Goal: Task Accomplishment & Management: Use online tool/utility

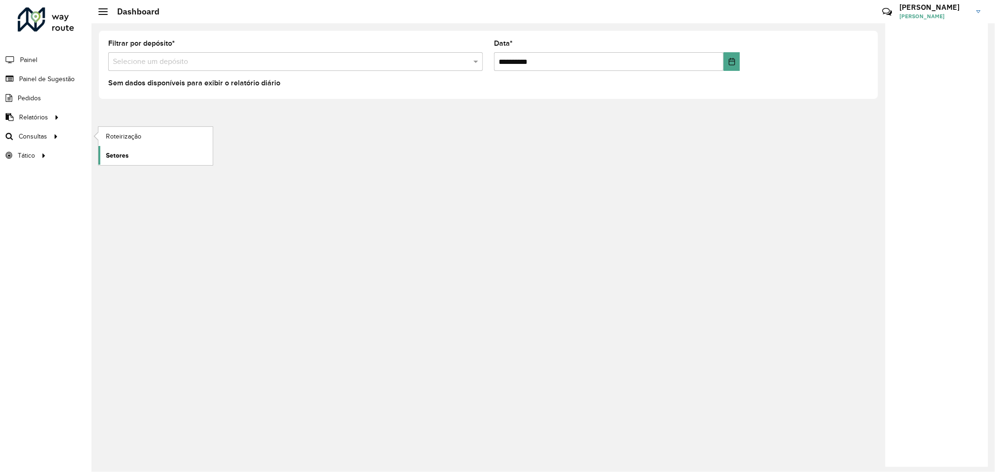
click at [124, 152] on span "Setores" at bounding box center [117, 156] width 23 height 10
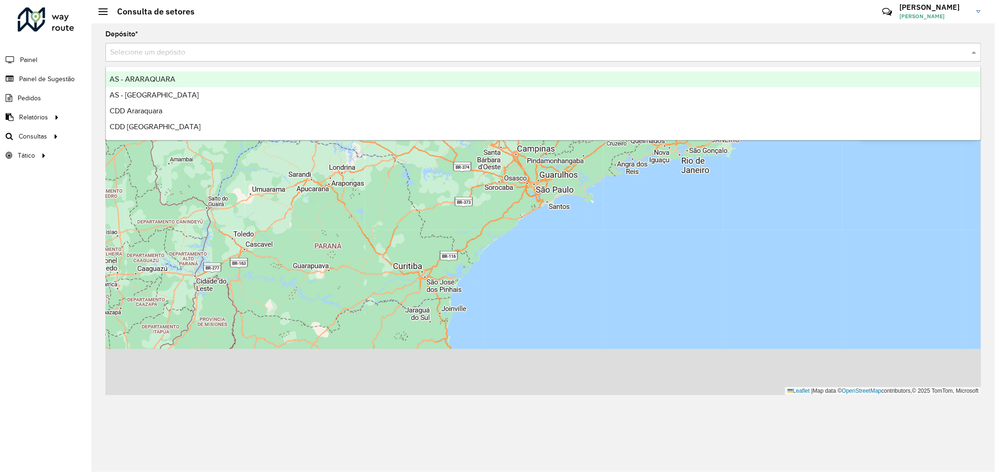
click at [155, 49] on input "text" at bounding box center [534, 52] width 848 height 11
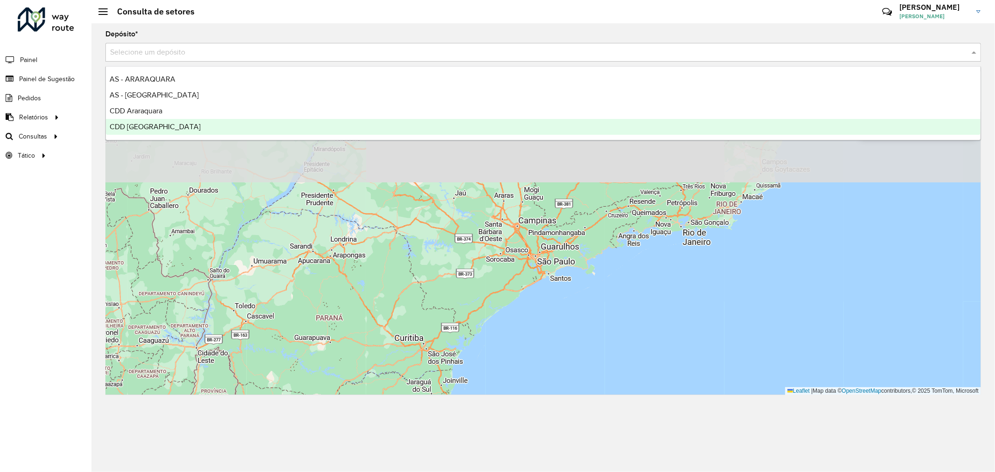
click at [154, 125] on span "CDD [GEOGRAPHIC_DATA]" at bounding box center [155, 127] width 91 height 8
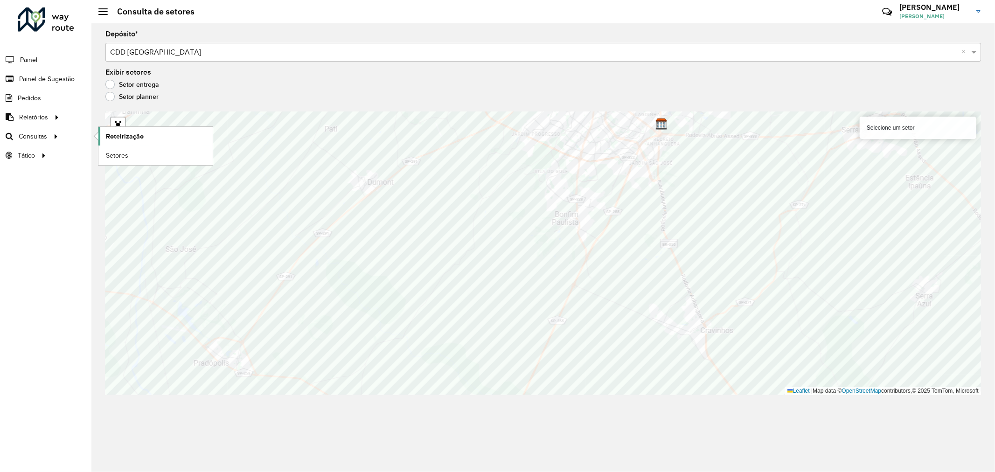
click at [118, 134] on span "Roteirização" at bounding box center [125, 137] width 38 height 10
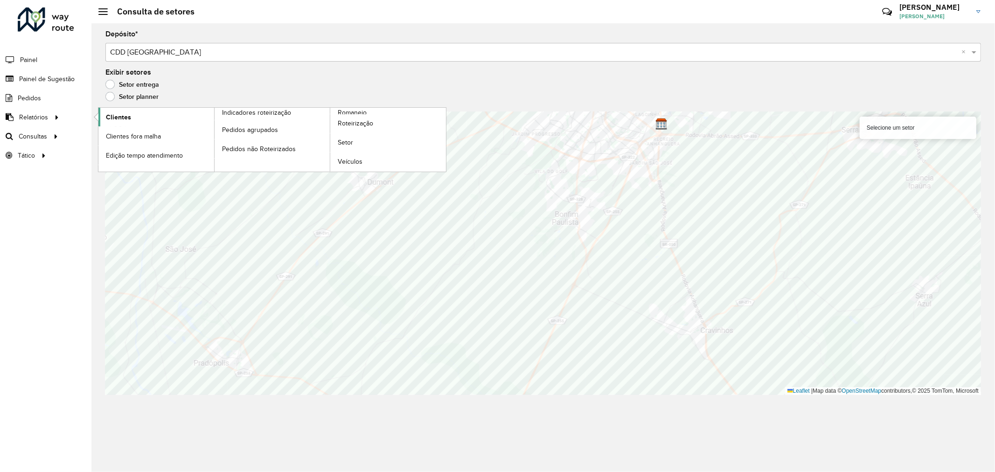
click at [127, 118] on span "Clientes" at bounding box center [118, 117] width 25 height 10
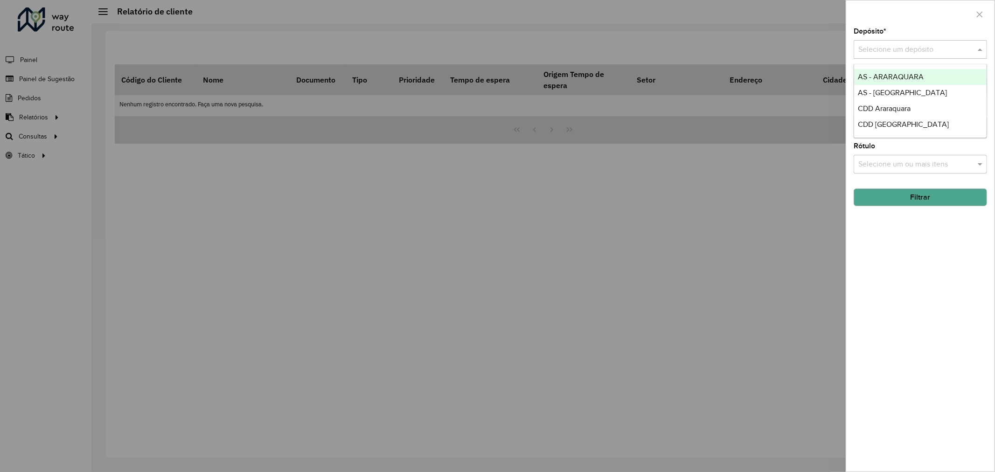
click at [880, 46] on input "text" at bounding box center [910, 49] width 105 height 11
click at [894, 125] on span "CDD [GEOGRAPHIC_DATA]" at bounding box center [903, 124] width 91 height 8
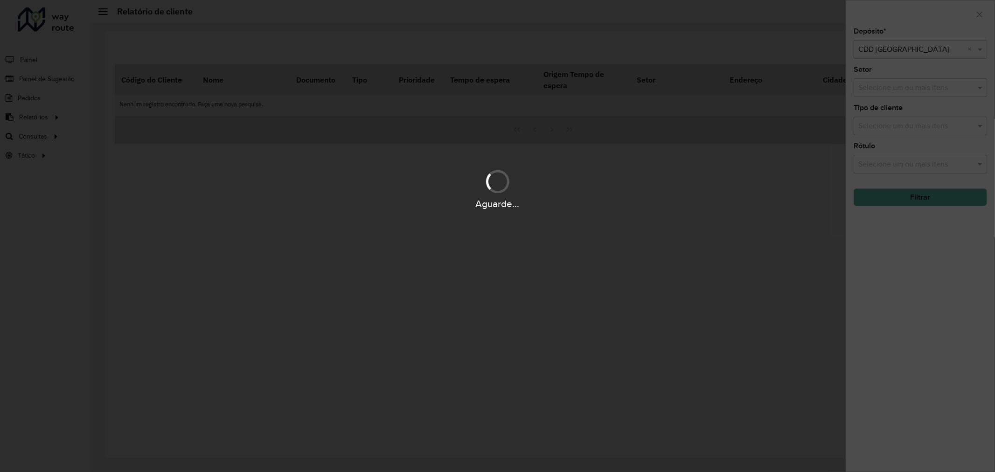
click at [892, 90] on div "Aguarde..." at bounding box center [497, 236] width 995 height 472
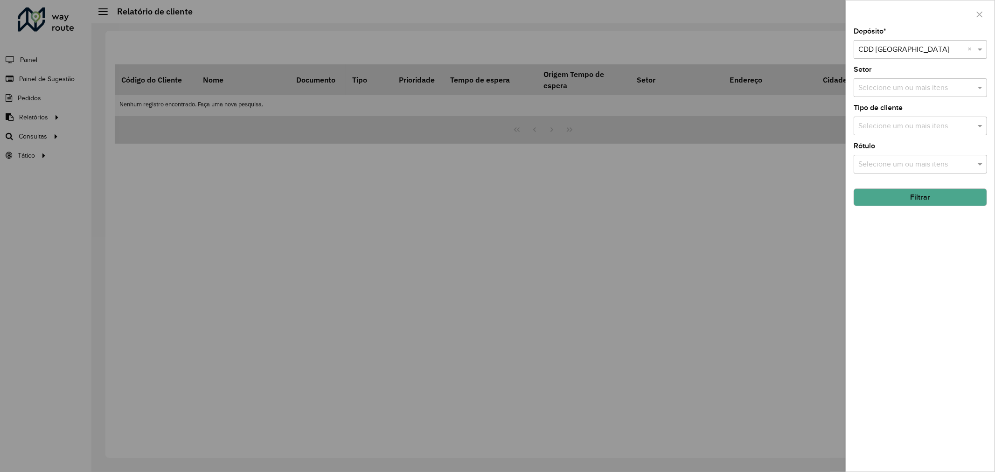
click at [891, 90] on input "text" at bounding box center [915, 88] width 119 height 11
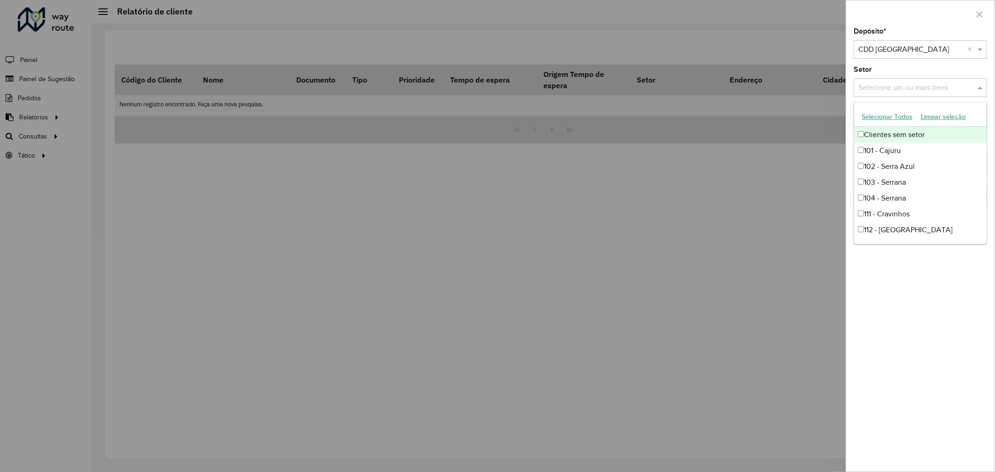
click at [895, 70] on div "Setor Selecione um ou mais itens" at bounding box center [920, 81] width 133 height 31
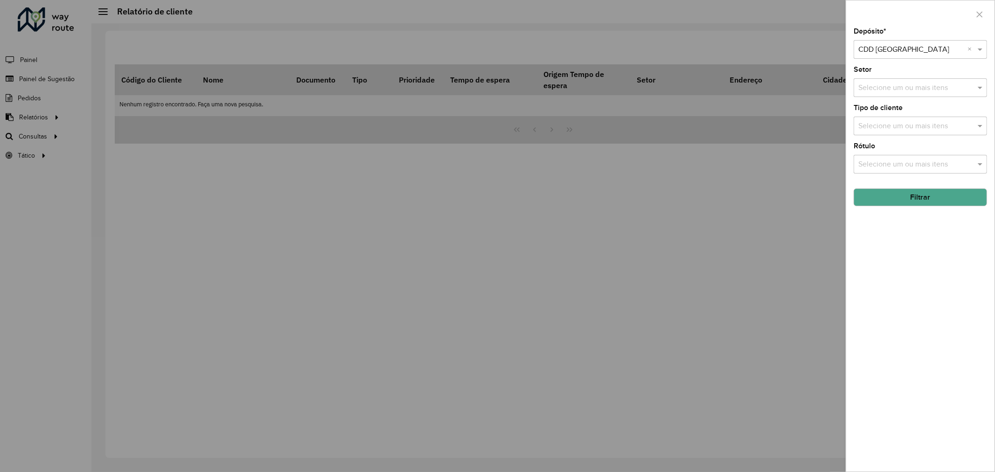
click at [884, 123] on input "text" at bounding box center [915, 126] width 119 height 11
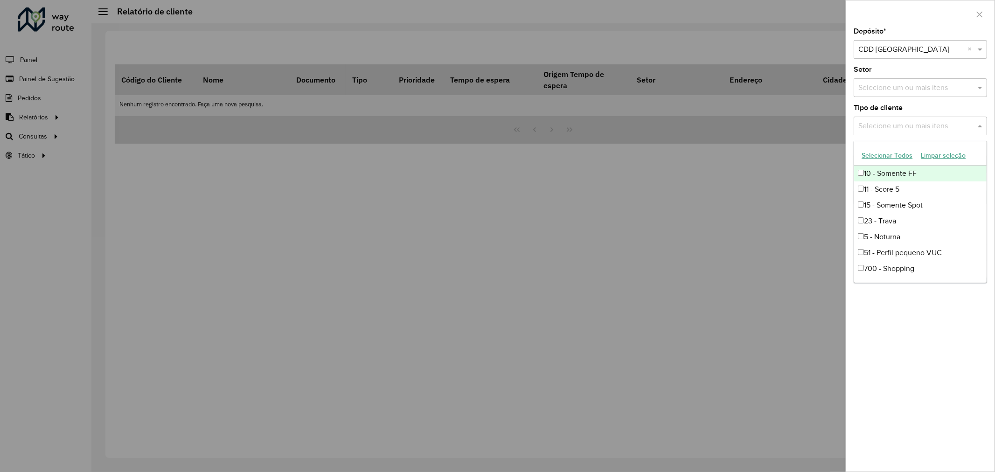
click at [887, 125] on input "text" at bounding box center [915, 126] width 119 height 11
click at [800, 207] on div at bounding box center [497, 236] width 995 height 472
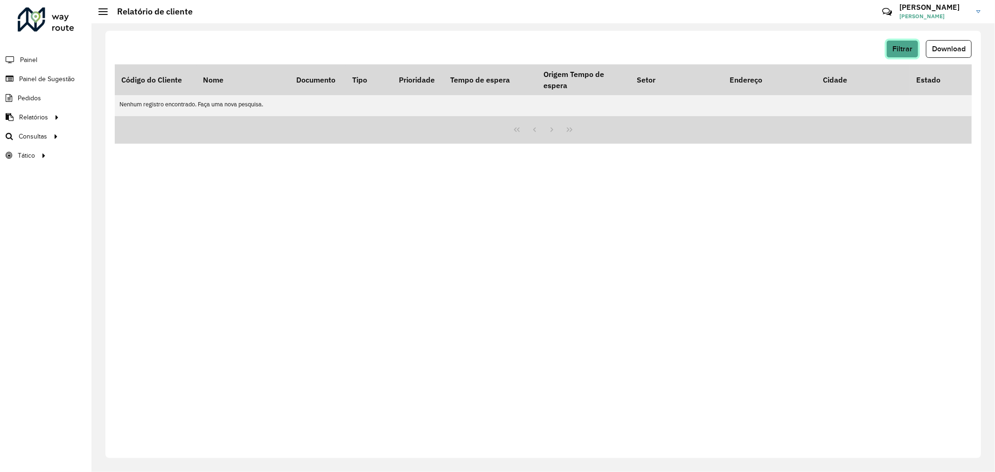
click at [899, 52] on span "Filtrar" at bounding box center [902, 49] width 20 height 8
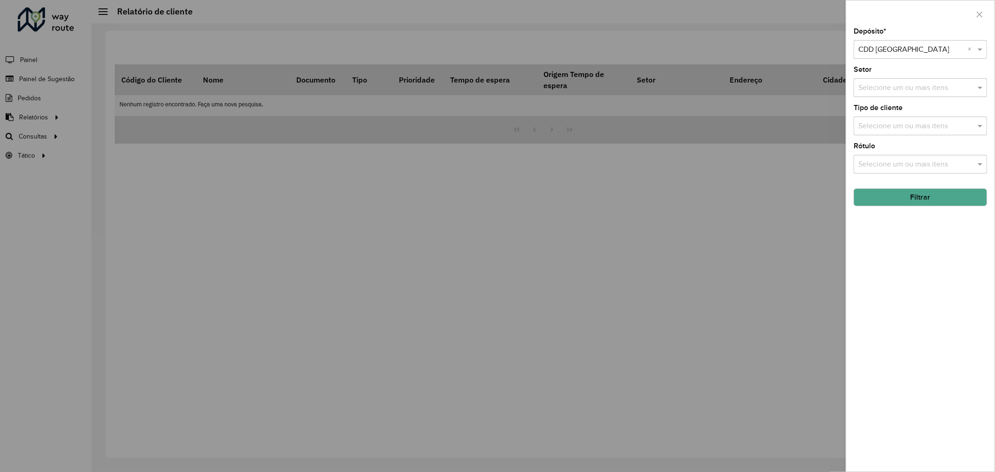
click at [914, 190] on button "Filtrar" at bounding box center [920, 197] width 133 height 18
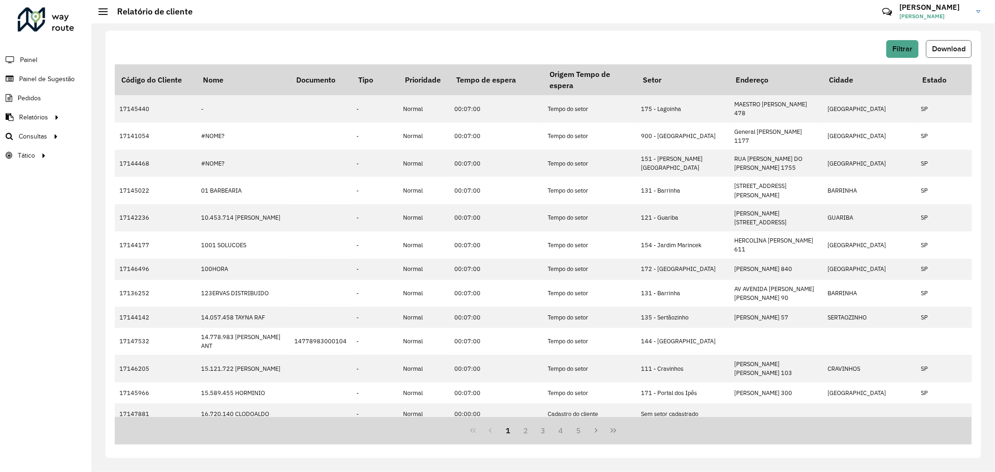
click at [941, 49] on span "Download" at bounding box center [949, 49] width 34 height 8
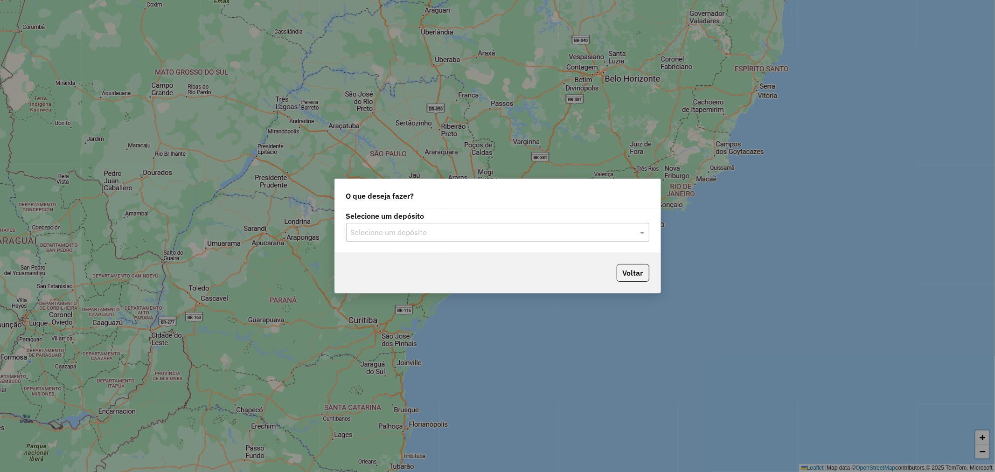
click at [374, 236] on input "text" at bounding box center [488, 232] width 275 height 11
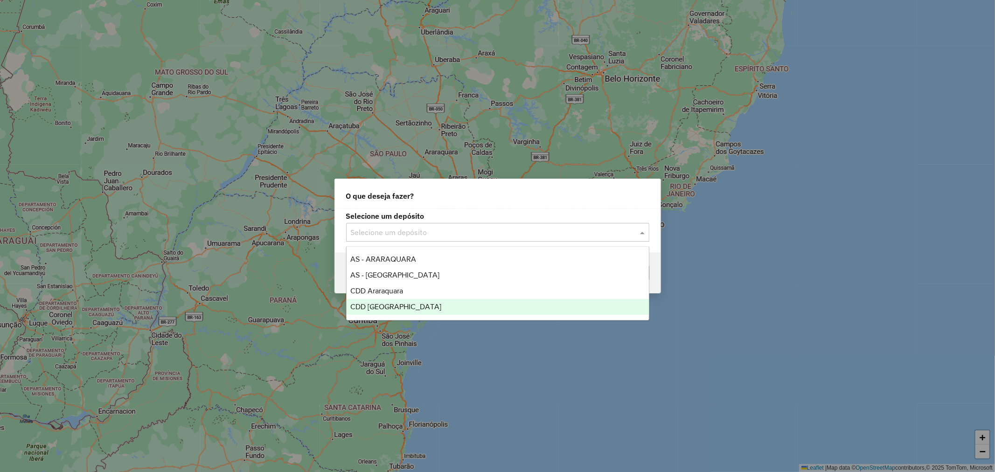
click at [378, 304] on span "CDD [GEOGRAPHIC_DATA]" at bounding box center [395, 307] width 91 height 8
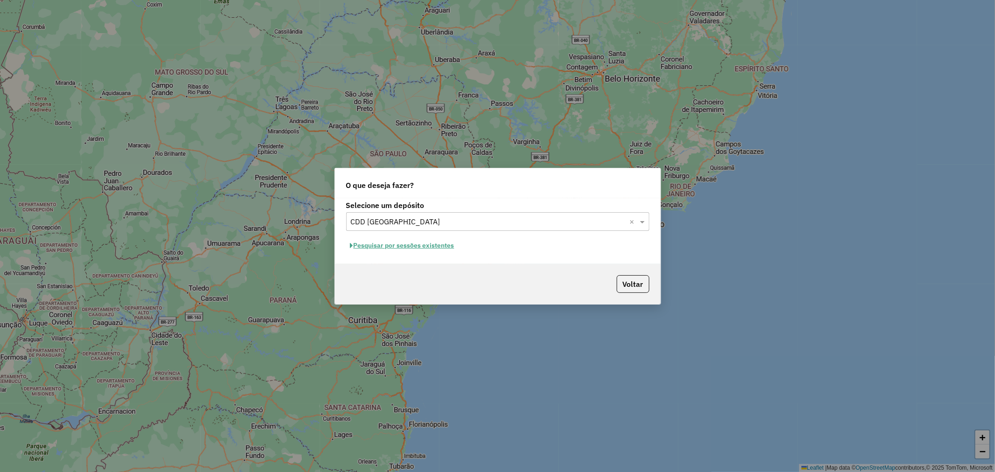
click at [373, 243] on button "Pesquisar por sessões existentes" at bounding box center [402, 245] width 112 height 14
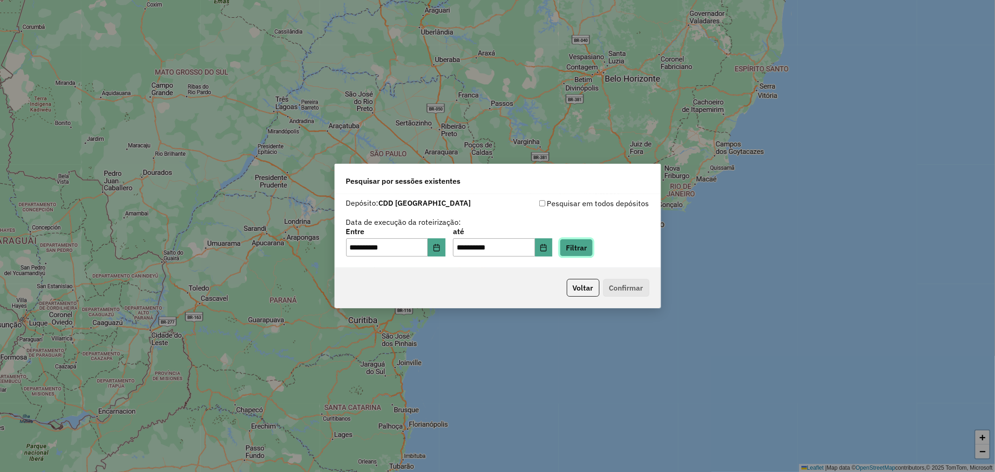
click at [588, 249] on button "Filtrar" at bounding box center [576, 248] width 33 height 18
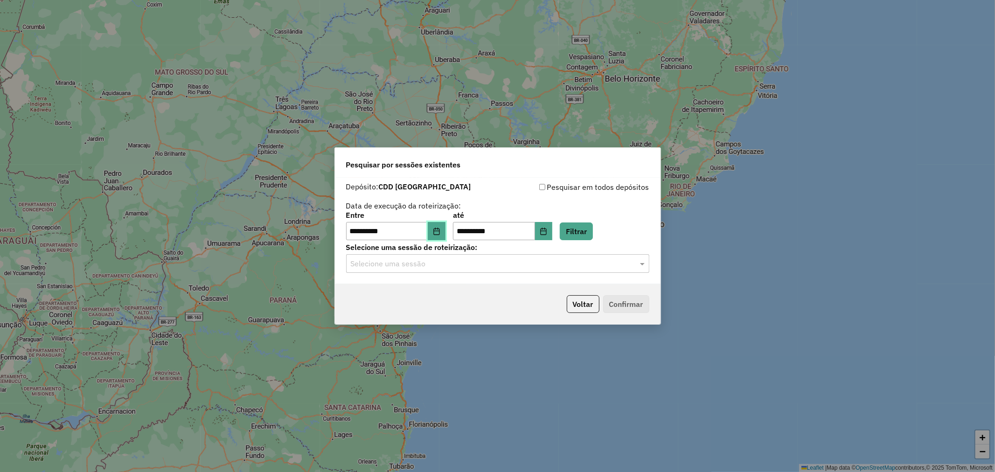
click at [439, 229] on icon "Choose Date" at bounding box center [436, 231] width 7 height 7
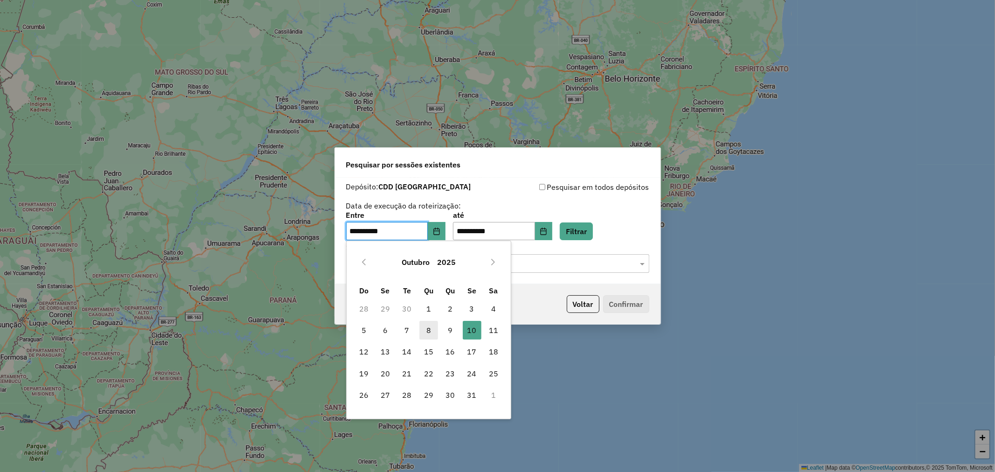
click at [431, 330] on span "8" at bounding box center [428, 330] width 19 height 19
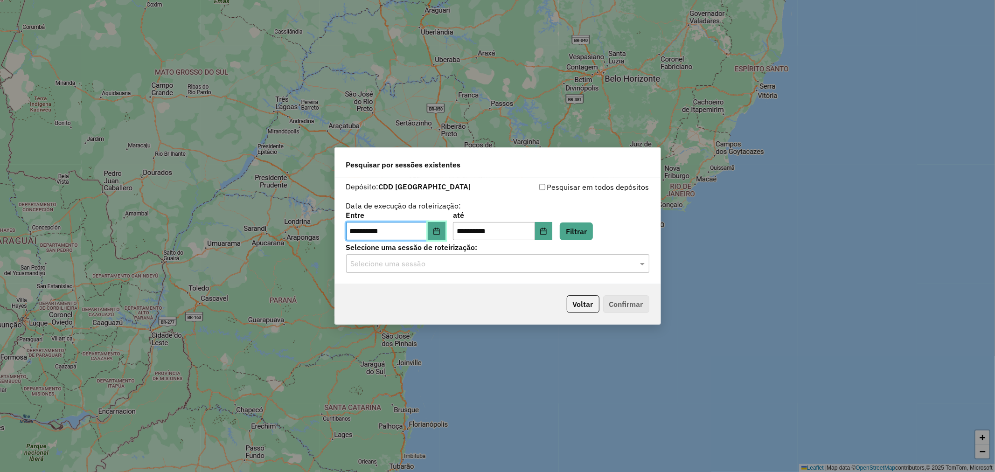
click at [445, 229] on button "Choose Date" at bounding box center [437, 231] width 18 height 19
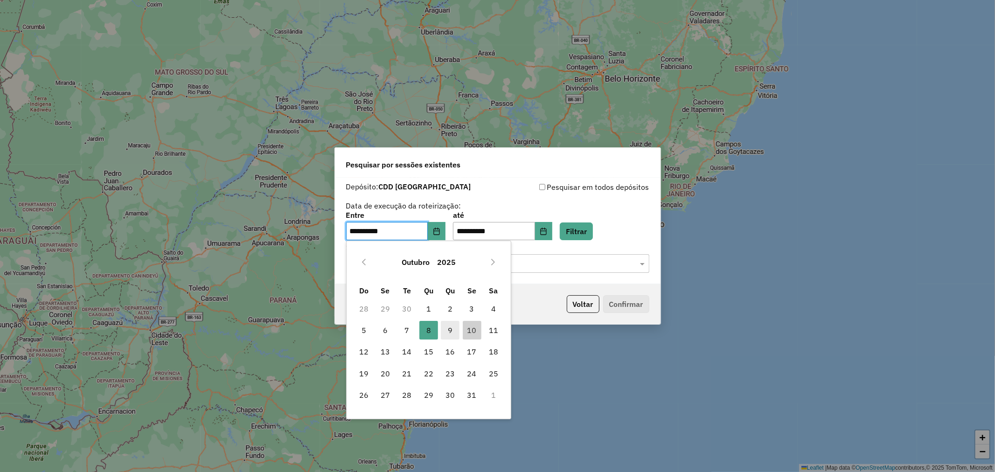
click at [451, 329] on span "9" at bounding box center [450, 330] width 19 height 19
type input "**********"
click at [451, 329] on span "9" at bounding box center [450, 330] width 19 height 19
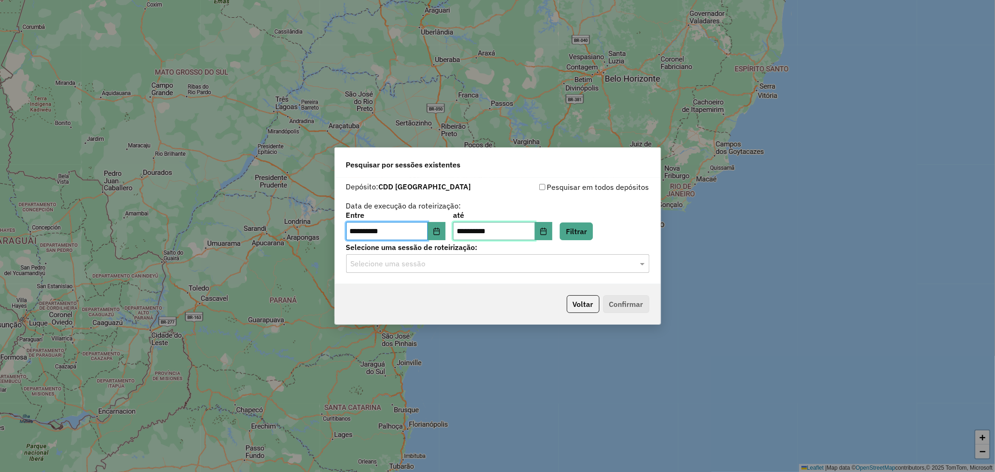
click at [535, 234] on input "**********" at bounding box center [494, 231] width 82 height 19
click at [552, 230] on button "Choose Date" at bounding box center [544, 231] width 18 height 19
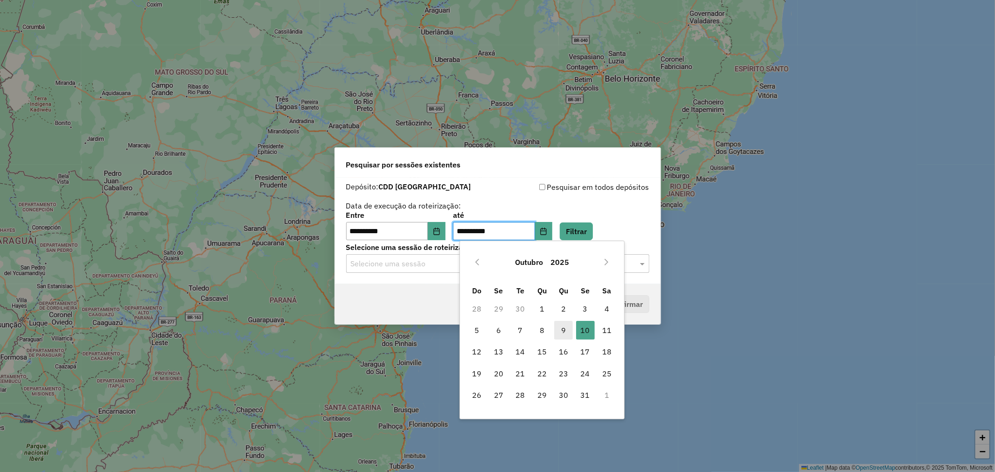
click at [567, 331] on span "9" at bounding box center [563, 330] width 19 height 19
type input "**********"
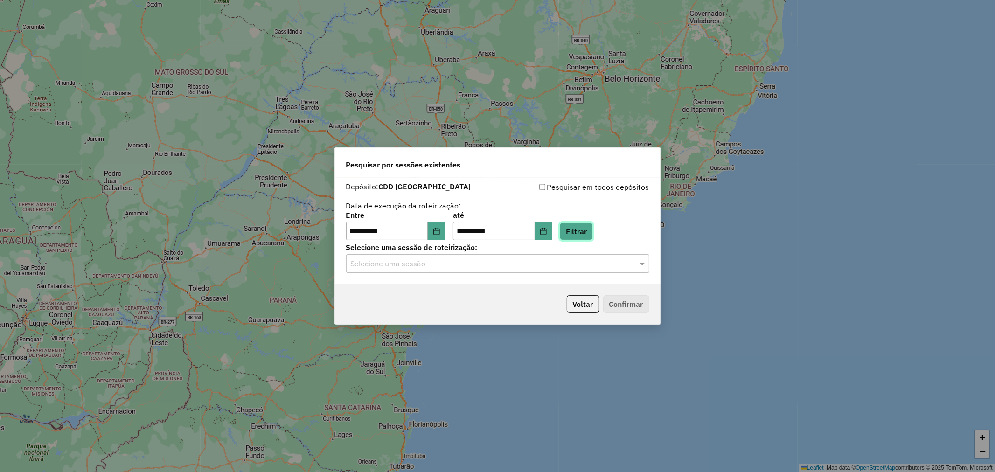
drag, startPoint x: 596, startPoint y: 232, endPoint x: 525, endPoint y: 278, distance: 84.9
click at [593, 232] on button "Filtrar" at bounding box center [576, 232] width 33 height 18
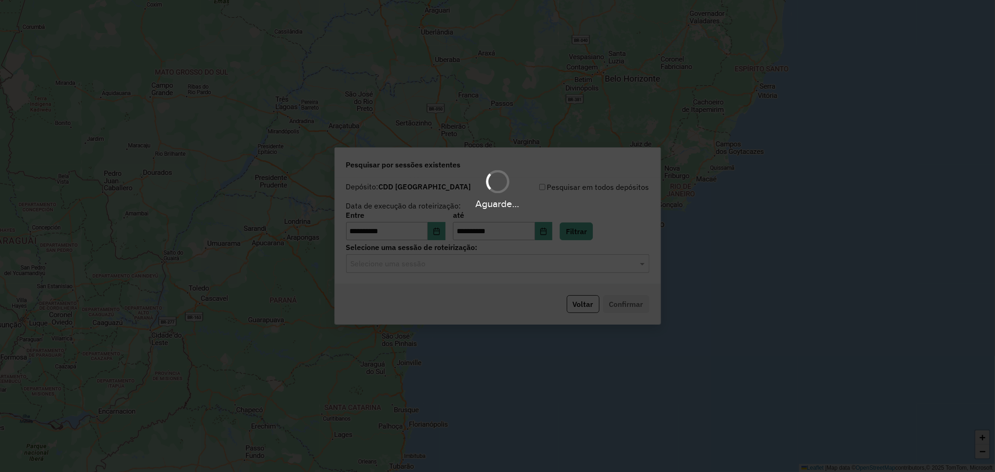
drag, startPoint x: 459, startPoint y: 269, endPoint x: 380, endPoint y: 272, distance: 79.4
click at [454, 269] on div "Aguarde..." at bounding box center [497, 236] width 995 height 472
click at [377, 271] on hb-app "**********" at bounding box center [497, 236] width 995 height 472
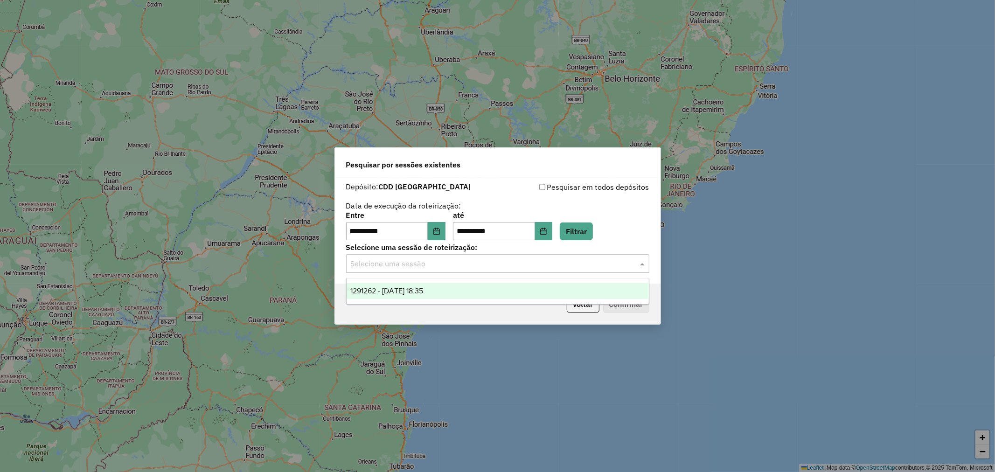
click at [366, 264] on input "text" at bounding box center [488, 263] width 275 height 11
click at [383, 293] on span "1291262 - 09/10/2025 18:35" at bounding box center [386, 291] width 73 height 8
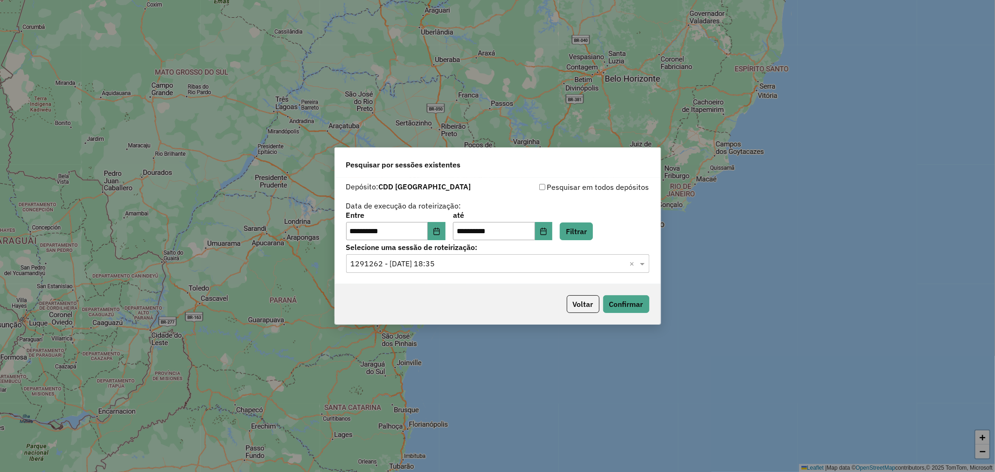
click at [651, 301] on div "Voltar Confirmar" at bounding box center [498, 304] width 326 height 40
click at [628, 306] on button "Confirmar" at bounding box center [626, 304] width 46 height 18
click at [440, 228] on icon "Choose Date" at bounding box center [436, 231] width 7 height 7
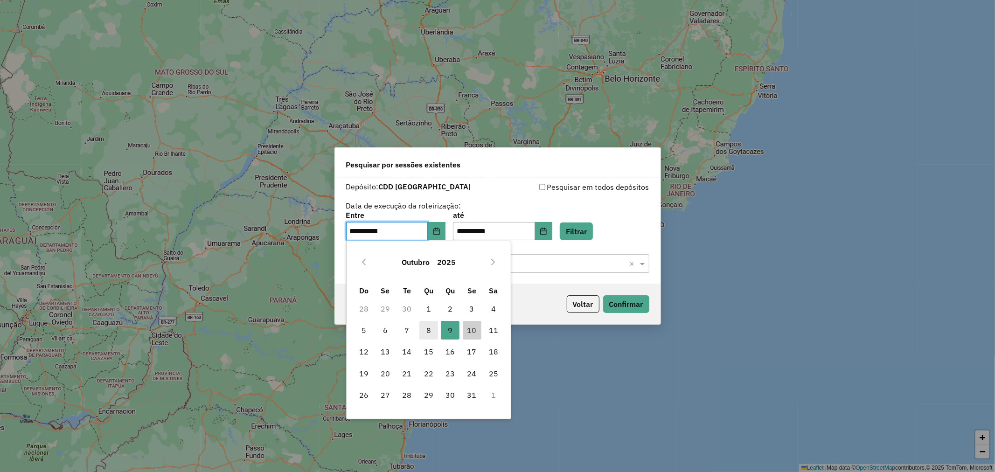
click at [428, 333] on span "8" at bounding box center [428, 330] width 19 height 19
type input "**********"
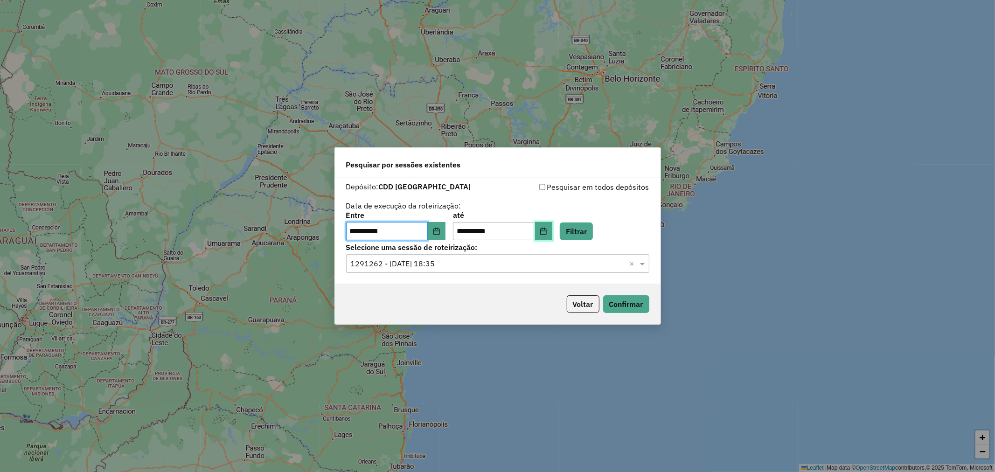
click at [553, 228] on button "Choose Date" at bounding box center [544, 231] width 18 height 19
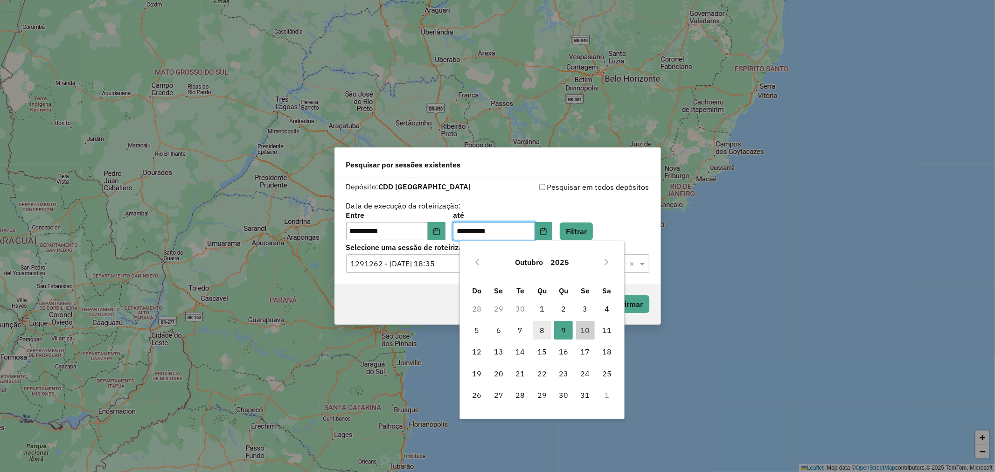
click at [536, 329] on span "8" at bounding box center [542, 330] width 19 height 19
type input "**********"
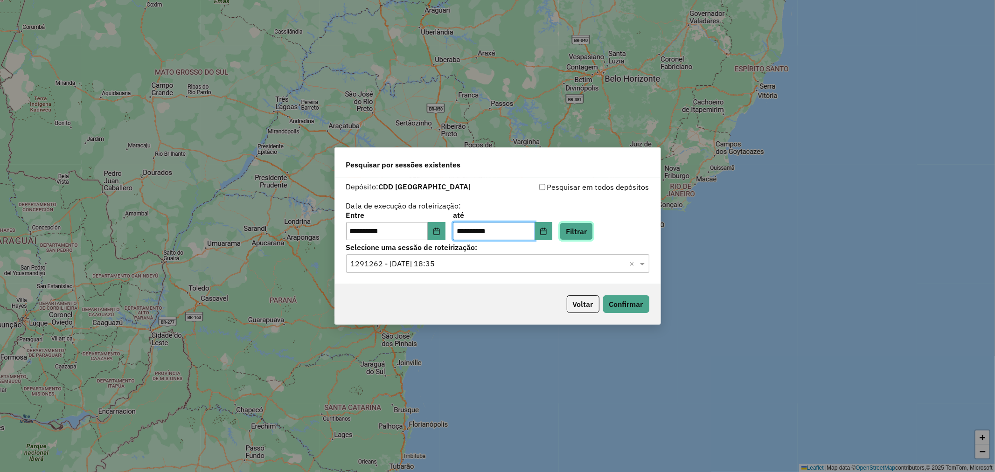
click at [582, 229] on button "Filtrar" at bounding box center [576, 232] width 33 height 18
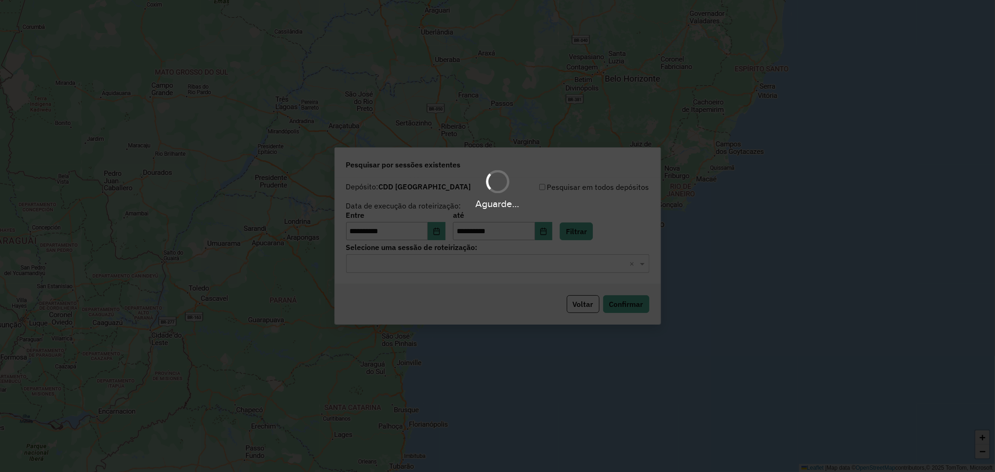
click at [459, 266] on input "text" at bounding box center [488, 263] width 275 height 11
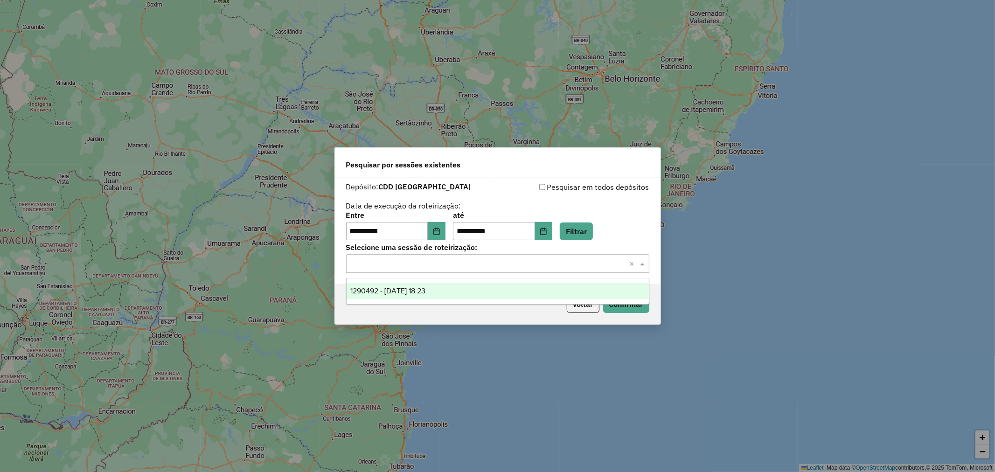
click at [425, 288] on span "1290492 - 08/10/2025 18:23" at bounding box center [387, 291] width 75 height 8
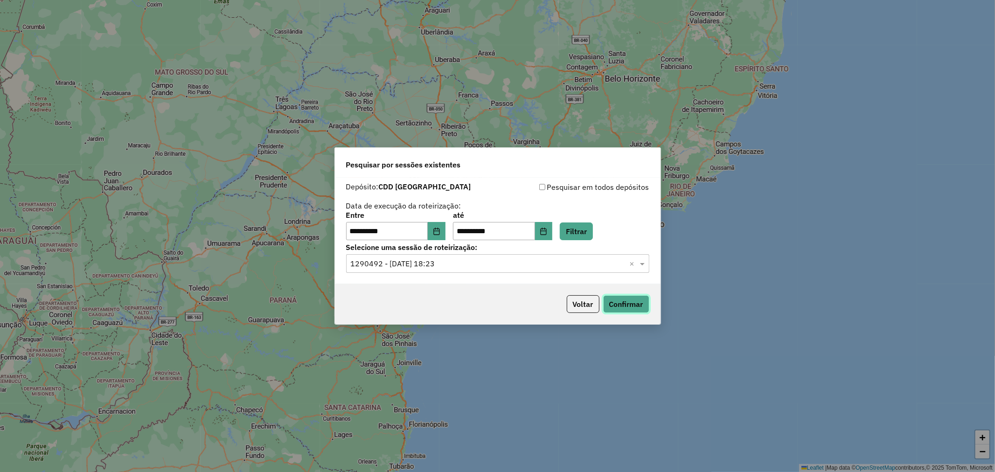
click at [619, 306] on button "Confirmar" at bounding box center [626, 304] width 46 height 18
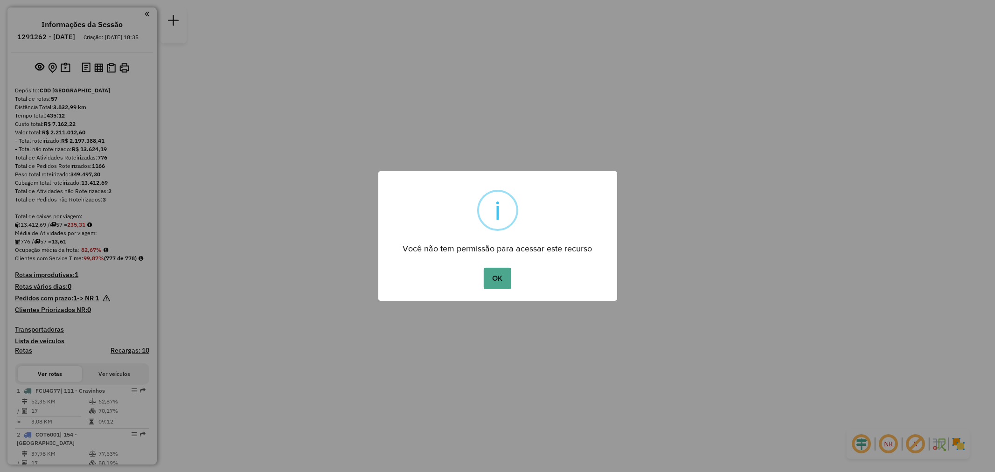
click at [506, 278] on button "OK" at bounding box center [498, 278] width 28 height 21
click at [498, 279] on button "OK" at bounding box center [498, 278] width 28 height 21
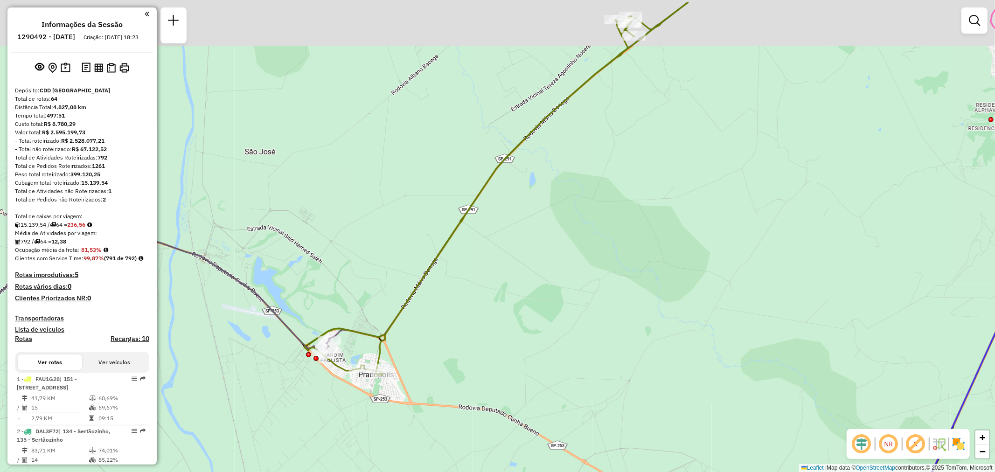
drag, startPoint x: 566, startPoint y: 183, endPoint x: 539, endPoint y: 211, distance: 38.9
click at [566, 184] on div "Janela de atendimento Grade de atendimento Capacidade Transportadoras Veículos …" at bounding box center [497, 236] width 995 height 472
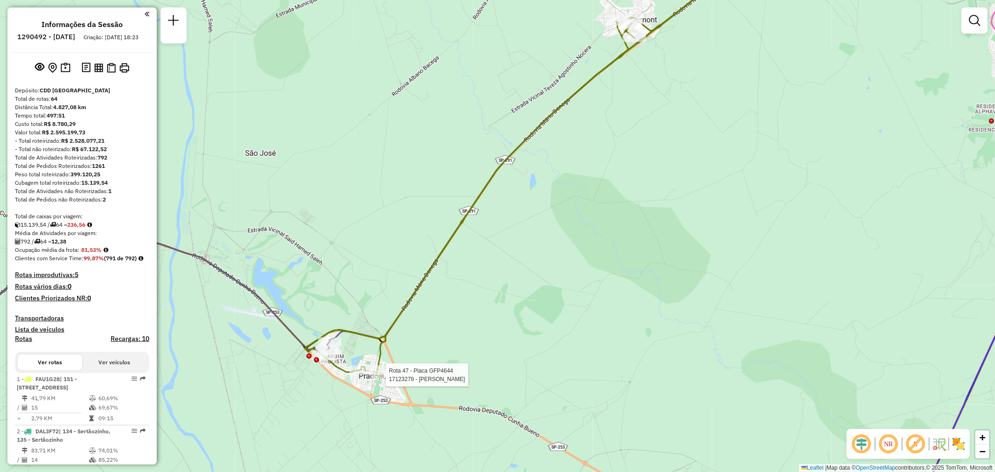
select select "**********"
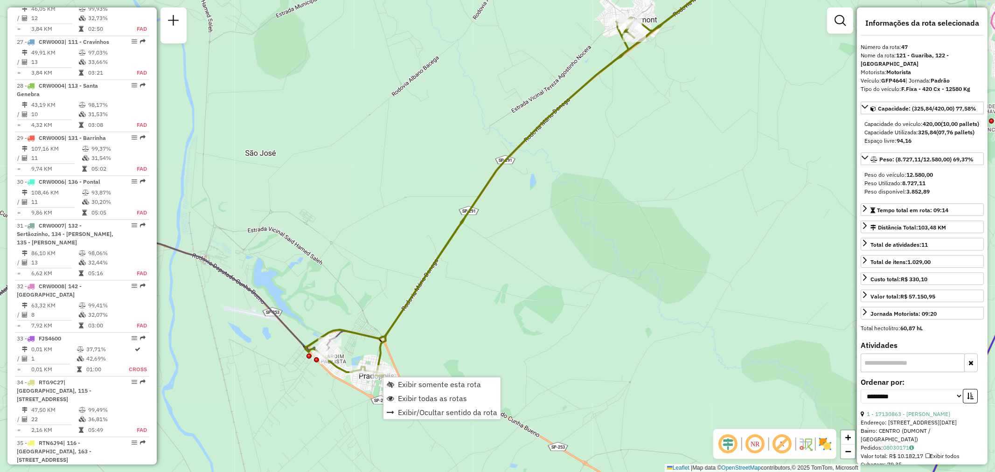
scroll to position [2842, 0]
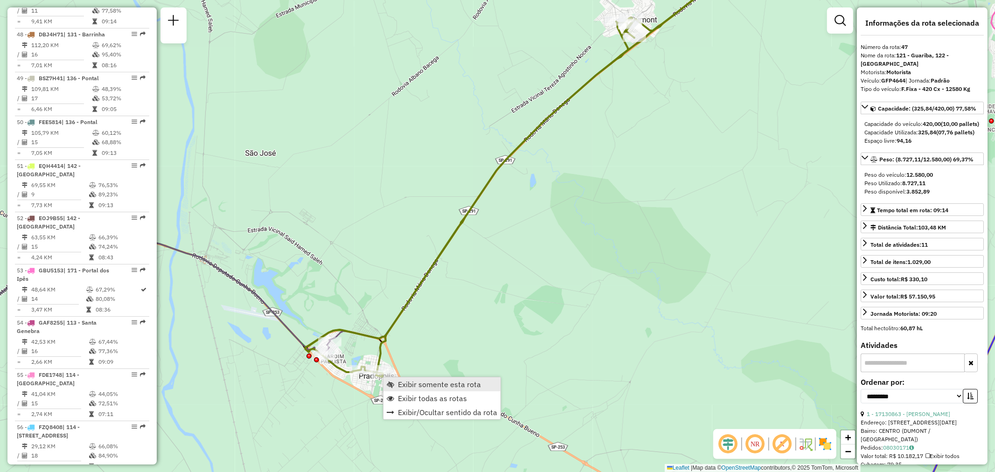
click at [427, 385] on span "Exibir somente esta rota" at bounding box center [439, 384] width 83 height 7
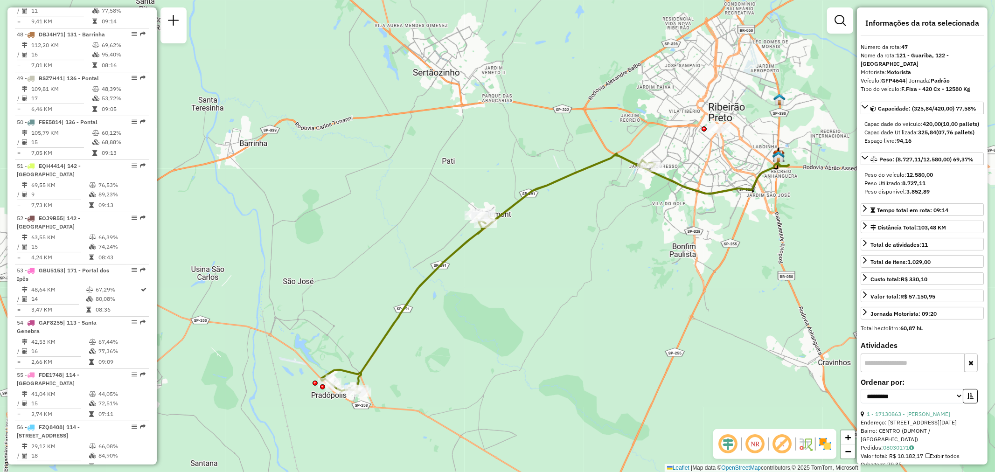
drag, startPoint x: 440, startPoint y: 255, endPoint x: 498, endPoint y: 290, distance: 67.0
click at [498, 290] on div "Janela de atendimento Grade de atendimento Capacidade Transportadoras Veículos …" at bounding box center [497, 236] width 995 height 472
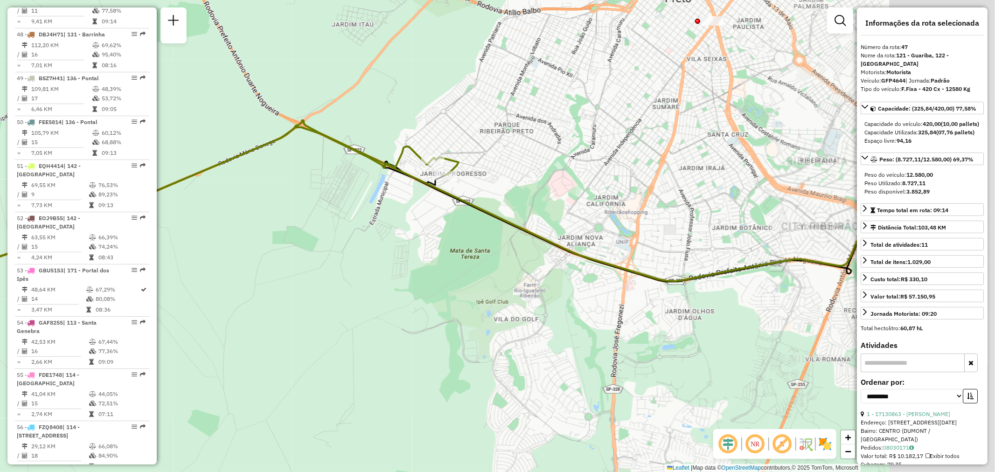
drag, startPoint x: 734, startPoint y: 215, endPoint x: 526, endPoint y: 274, distance: 216.4
click at [526, 274] on div "Janela de atendimento Grade de atendimento Capacidade Transportadoras Veículos …" at bounding box center [497, 236] width 995 height 472
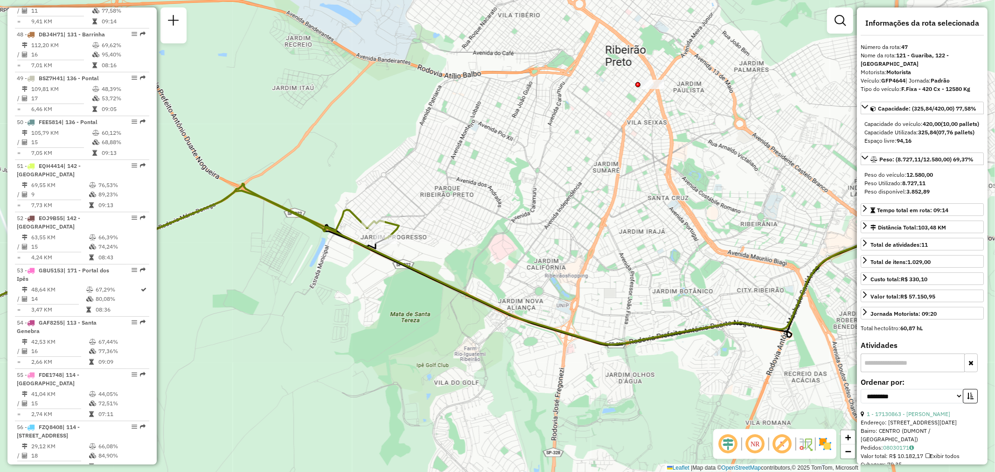
drag, startPoint x: 699, startPoint y: 292, endPoint x: 525, endPoint y: 327, distance: 176.9
click at [646, 354] on div "Janela de atendimento Grade de atendimento Capacidade Transportadoras Veículos …" at bounding box center [497, 236] width 995 height 472
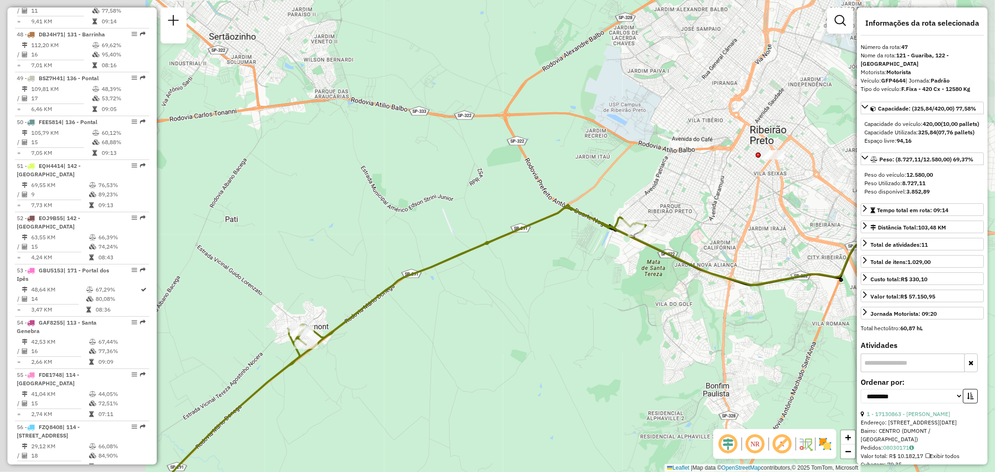
drag, startPoint x: 332, startPoint y: 334, endPoint x: 677, endPoint y: 252, distance: 354.4
click at [676, 253] on div "Janela de atendimento Grade de atendimento Capacidade Transportadoras Veículos …" at bounding box center [497, 236] width 995 height 472
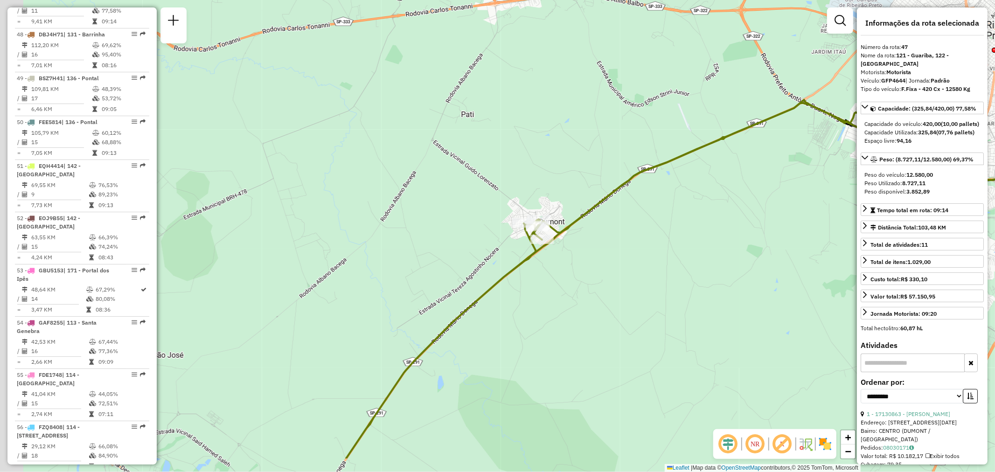
drag, startPoint x: 465, startPoint y: 328, endPoint x: 554, endPoint y: 259, distance: 112.4
click at [553, 262] on div "Janela de atendimento Grade de atendimento Capacidade Transportadoras Veículos …" at bounding box center [497, 236] width 995 height 472
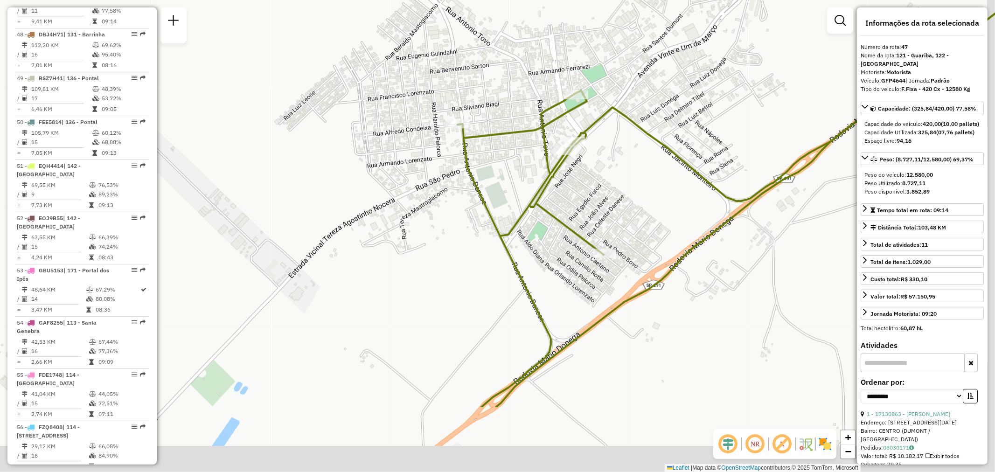
drag, startPoint x: 686, startPoint y: 316, endPoint x: 610, endPoint y: 202, distance: 136.5
click at [610, 202] on div "Janela de atendimento Grade de atendimento Capacidade Transportadoras Veículos …" at bounding box center [497, 236] width 995 height 472
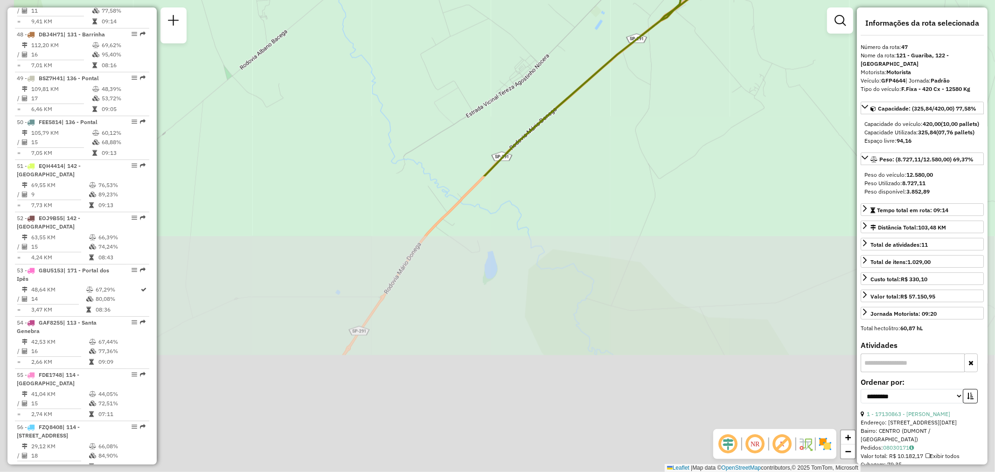
drag, startPoint x: 613, startPoint y: 357, endPoint x: 717, endPoint y: 41, distance: 333.1
click at [734, 12] on div "Janela de atendimento Grade de atendimento Capacidade Transportadoras Veículos …" at bounding box center [497, 236] width 995 height 472
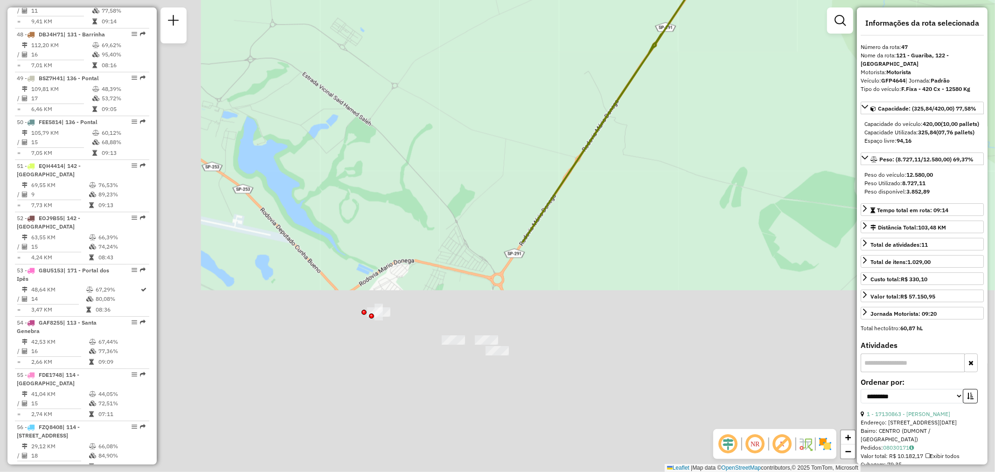
drag, startPoint x: 442, startPoint y: 324, endPoint x: 708, endPoint y: 54, distance: 379.0
click at [713, 49] on div "Janela de atendimento Grade de atendimento Capacidade Transportadoras Veículos …" at bounding box center [497, 236] width 995 height 472
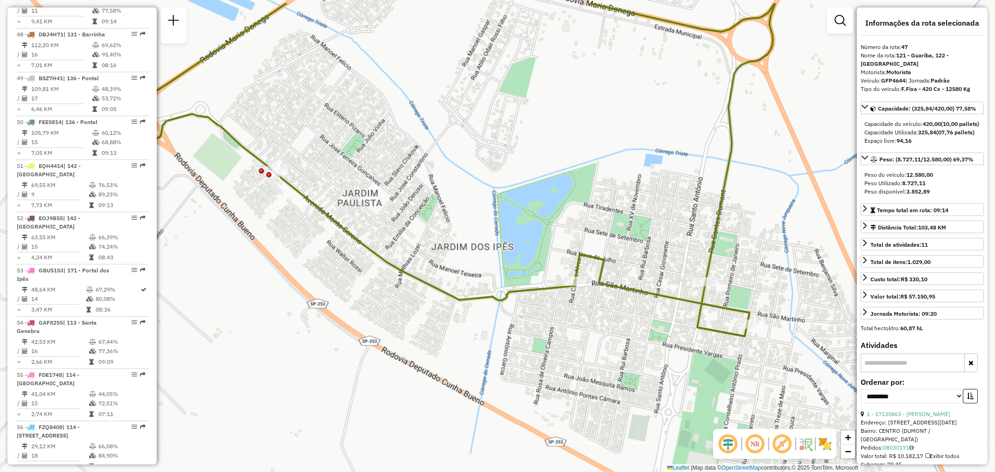
drag, startPoint x: 536, startPoint y: 304, endPoint x: 483, endPoint y: 355, distance: 73.3
click at [483, 355] on div "Janela de atendimento Grade de atendimento Capacidade Transportadoras Veículos …" at bounding box center [497, 236] width 995 height 472
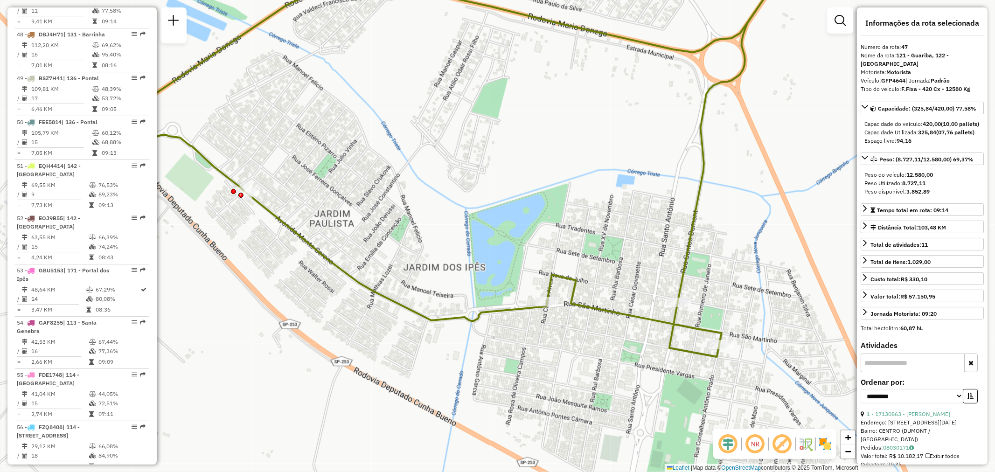
drag, startPoint x: 637, startPoint y: 327, endPoint x: 609, endPoint y: 347, distance: 34.7
click at [609, 347] on div "Janela de atendimento Grade de atendimento Capacidade Transportadoras Veículos …" at bounding box center [497, 236] width 995 height 472
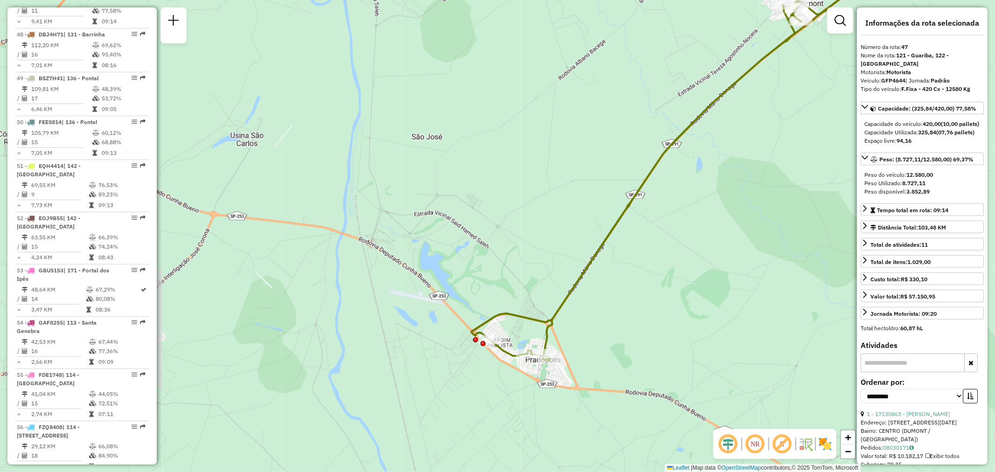
drag, startPoint x: 654, startPoint y: 300, endPoint x: 481, endPoint y: 327, distance: 175.1
click at [524, 327] on div "Janela de atendimento Grade de atendimento Capacidade Transportadoras Veículos …" at bounding box center [497, 236] width 995 height 472
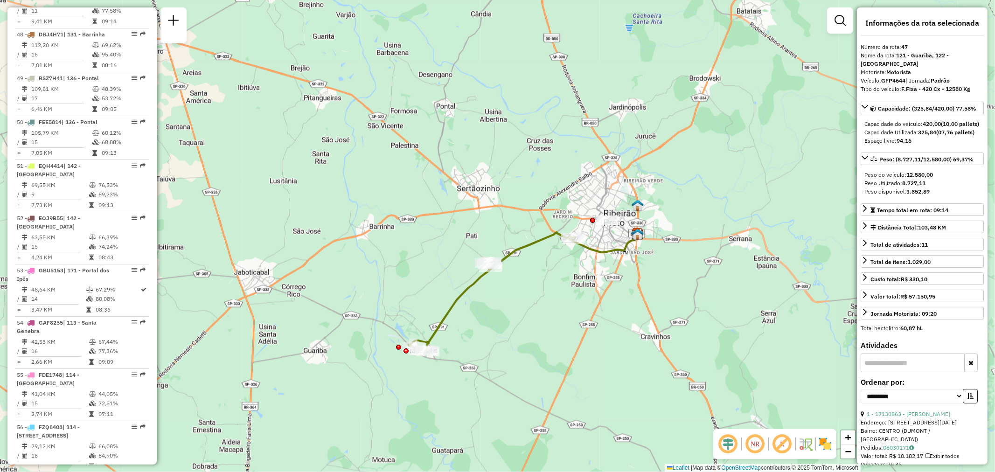
drag, startPoint x: 583, startPoint y: 277, endPoint x: 568, endPoint y: 292, distance: 21.4
click at [568, 292] on div "Janela de atendimento Grade de atendimento Capacidade Transportadoras Veículos …" at bounding box center [497, 236] width 995 height 472
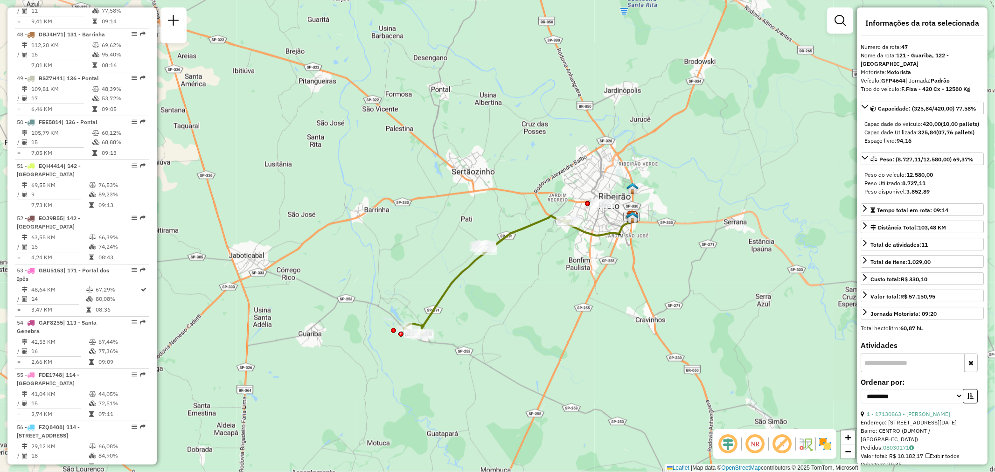
drag, startPoint x: 549, startPoint y: 292, endPoint x: 549, endPoint y: 264, distance: 28.5
click at [549, 264] on div "Janela de atendimento Grade de atendimento Capacidade Transportadoras Veículos …" at bounding box center [497, 236] width 995 height 472
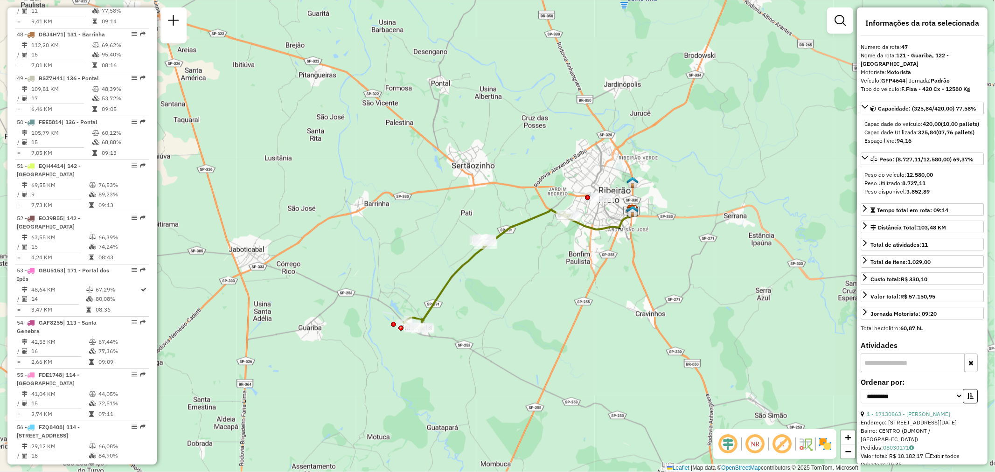
click at [826, 444] on img at bounding box center [825, 444] width 15 height 15
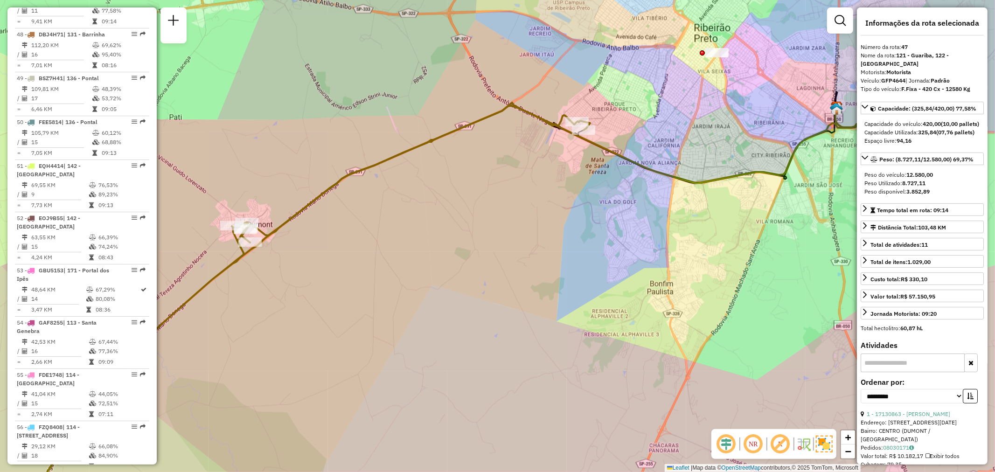
drag, startPoint x: 548, startPoint y: 225, endPoint x: 528, endPoint y: 265, distance: 44.9
click at [528, 265] on div "Janela de atendimento Grade de atendimento Capacidade Transportadoras Veículos …" at bounding box center [497, 236] width 995 height 472
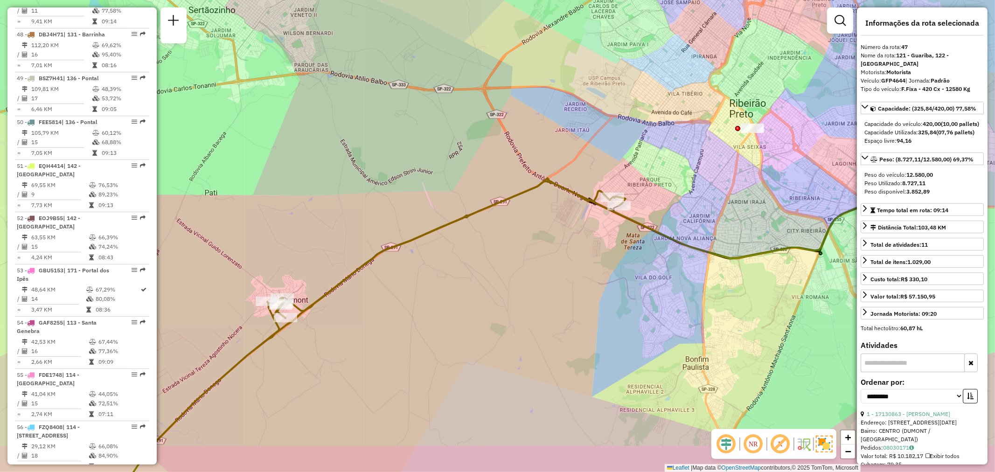
drag, startPoint x: 658, startPoint y: 216, endPoint x: 618, endPoint y: 151, distance: 76.5
click at [618, 151] on div "Janela de atendimento Grade de atendimento Capacidade Transportadoras Veículos …" at bounding box center [497, 236] width 995 height 472
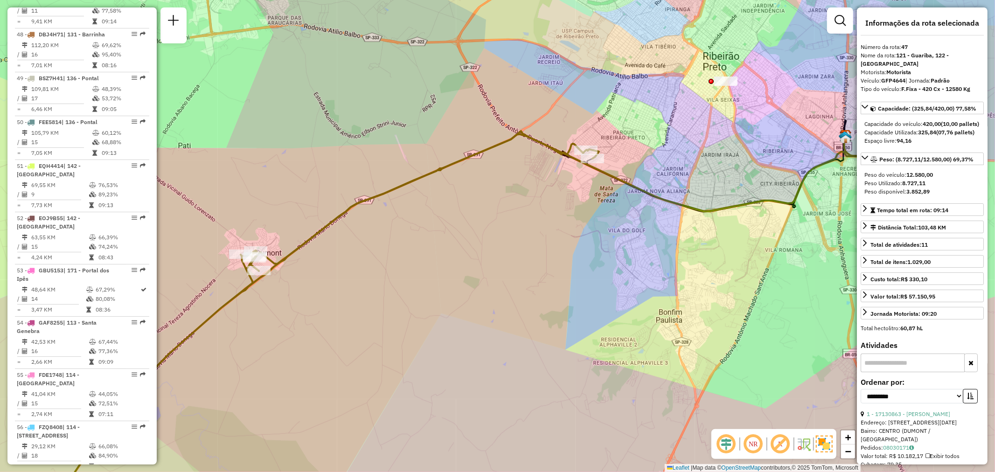
drag, startPoint x: 464, startPoint y: 232, endPoint x: 460, endPoint y: 241, distance: 9.8
click at [465, 232] on div "Janela de atendimento Grade de atendimento Capacidade Transportadoras Veículos …" at bounding box center [497, 236] width 995 height 472
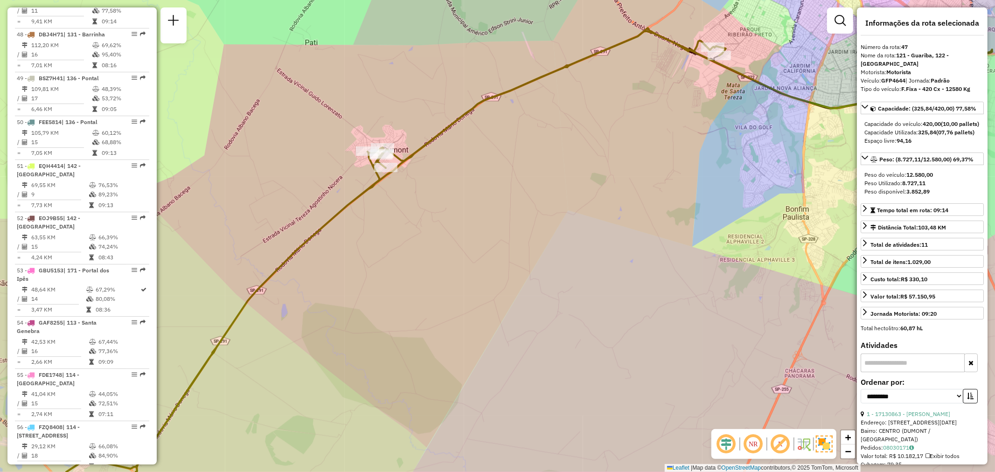
drag, startPoint x: 465, startPoint y: 227, endPoint x: 438, endPoint y: 215, distance: 30.3
click at [438, 215] on div "Janela de atendimento Grade de atendimento Capacidade Transportadoras Veículos …" at bounding box center [497, 236] width 995 height 472
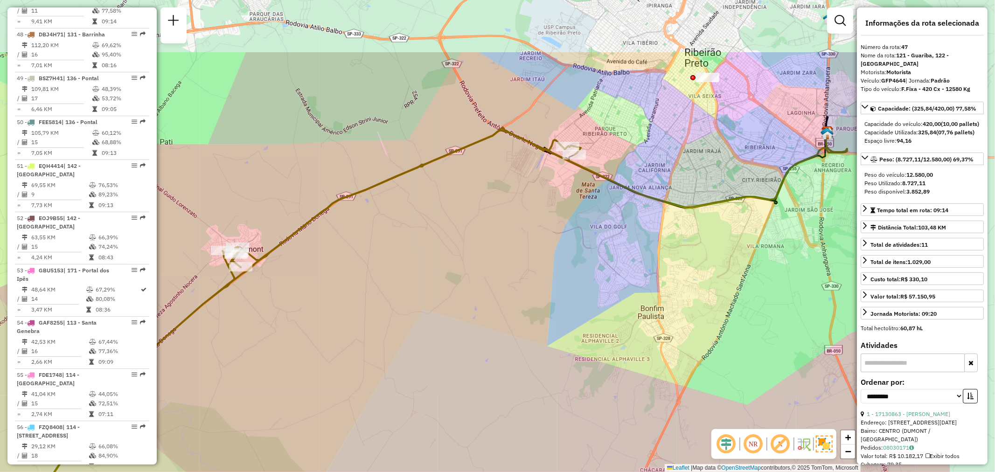
drag, startPoint x: 631, startPoint y: 129, endPoint x: 487, endPoint y: 223, distance: 171.4
click at [487, 223] on div "Janela de atendimento Grade de atendimento Capacidade Transportadoras Veículos …" at bounding box center [497, 236] width 995 height 472
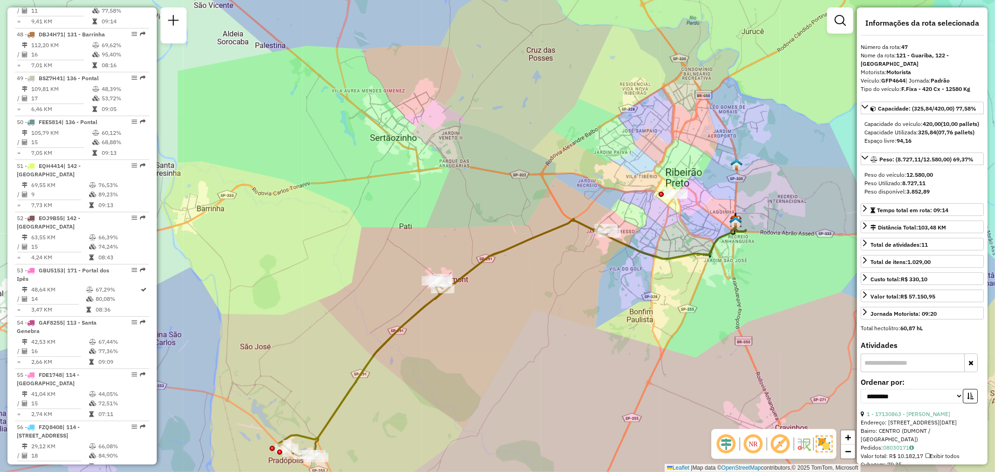
click at [822, 445] on img at bounding box center [824, 444] width 17 height 17
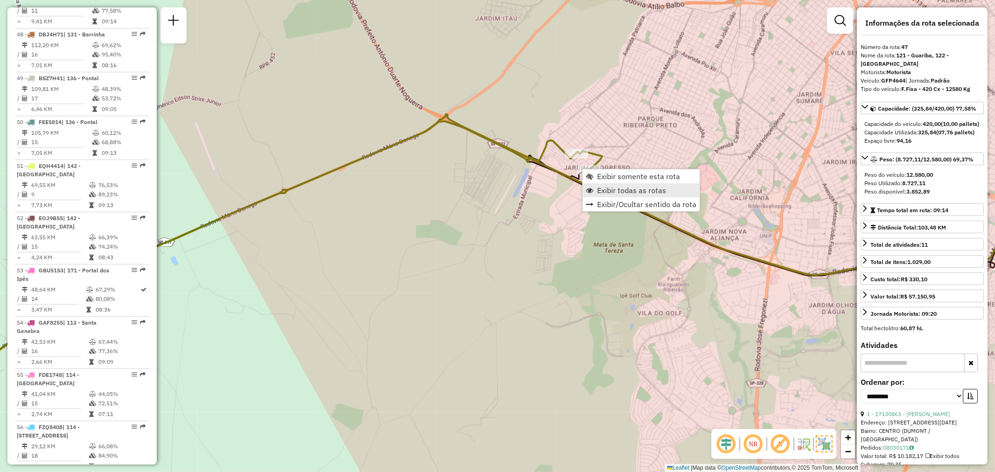
click at [637, 191] on span "Exibir todas as rotas" at bounding box center [631, 190] width 69 height 7
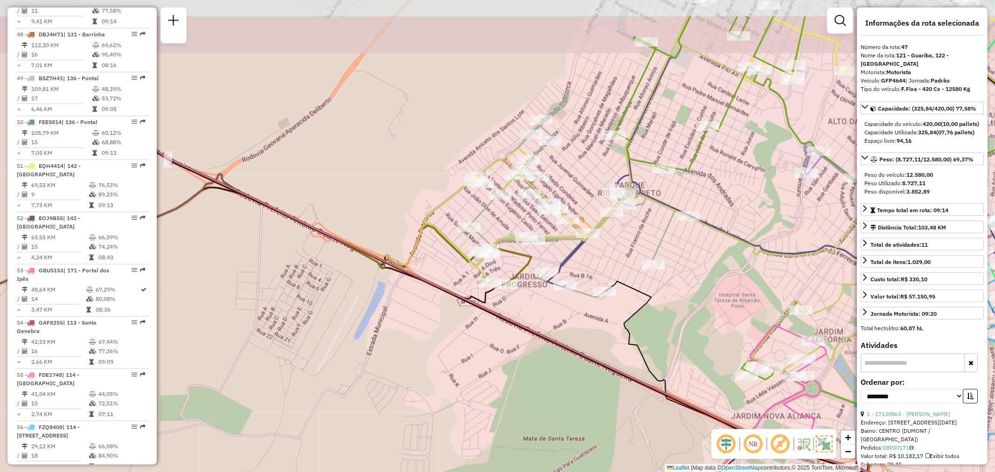
drag, startPoint x: 598, startPoint y: 258, endPoint x: 537, endPoint y: 320, distance: 86.1
click at [537, 322] on div "Janela de atendimento Grade de atendimento Capacidade Transportadoras Veículos …" at bounding box center [497, 236] width 995 height 472
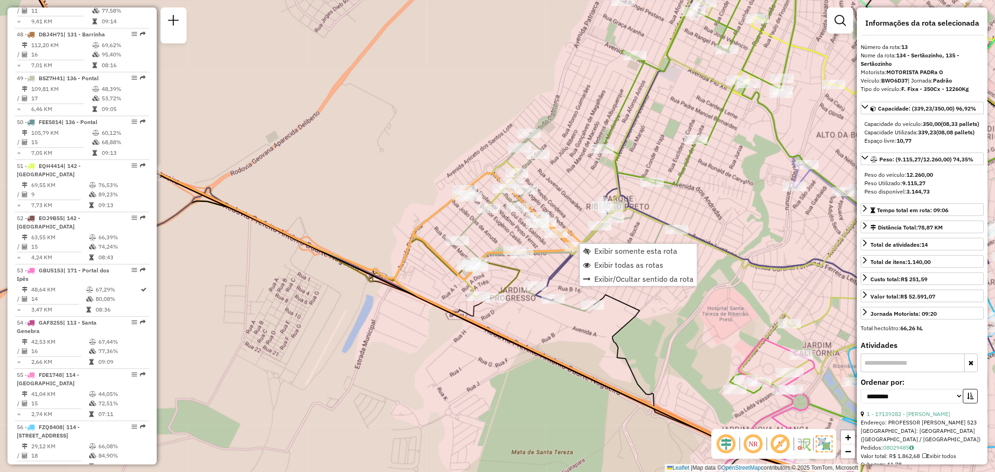
scroll to position [1017, 0]
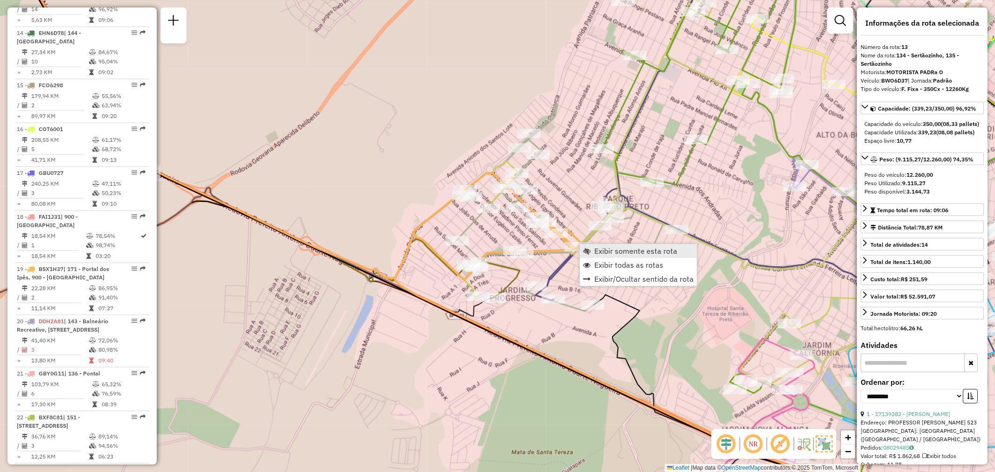
click at [617, 252] on span "Exibir somente esta rota" at bounding box center [635, 250] width 83 height 7
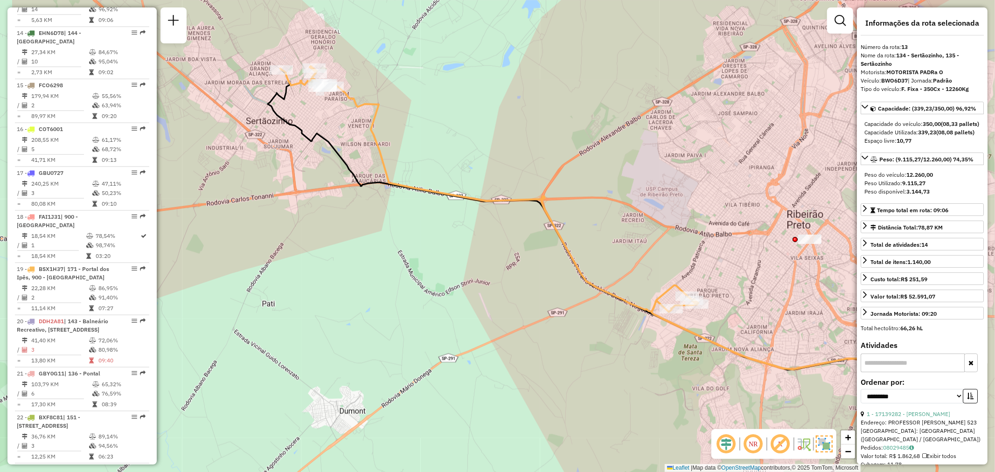
drag, startPoint x: 655, startPoint y: 334, endPoint x: 766, endPoint y: 320, distance: 111.5
click at [766, 320] on div "Janela de atendimento Grade de atendimento Capacidade Transportadoras Veículos …" at bounding box center [497, 236] width 995 height 472
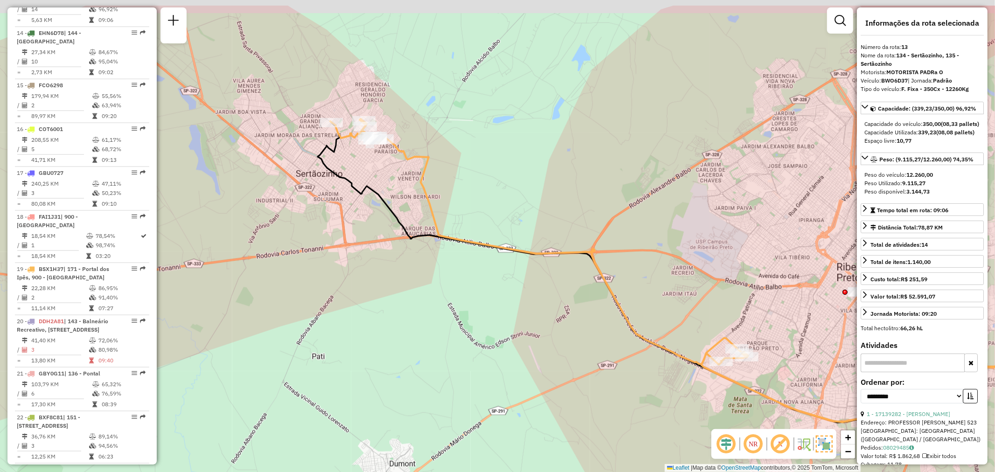
drag, startPoint x: 441, startPoint y: 148, endPoint x: 490, endPoint y: 201, distance: 72.3
click at [490, 201] on div "Janela de atendimento Grade de atendimento Capacidade Transportadoras Veículos …" at bounding box center [497, 236] width 995 height 472
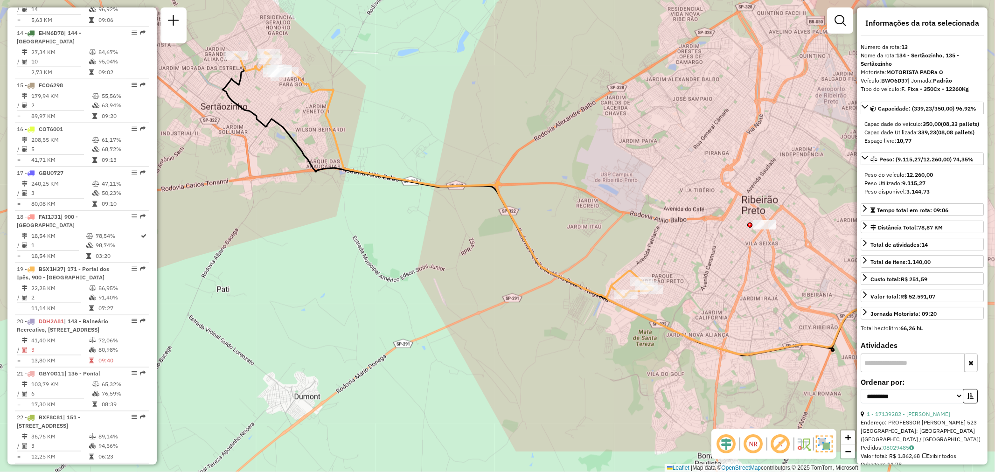
drag, startPoint x: 678, startPoint y: 316, endPoint x: 514, endPoint y: 169, distance: 220.0
click at [513, 171] on div "Janela de atendimento Grade de atendimento Capacidade Transportadoras Veículos …" at bounding box center [497, 236] width 995 height 472
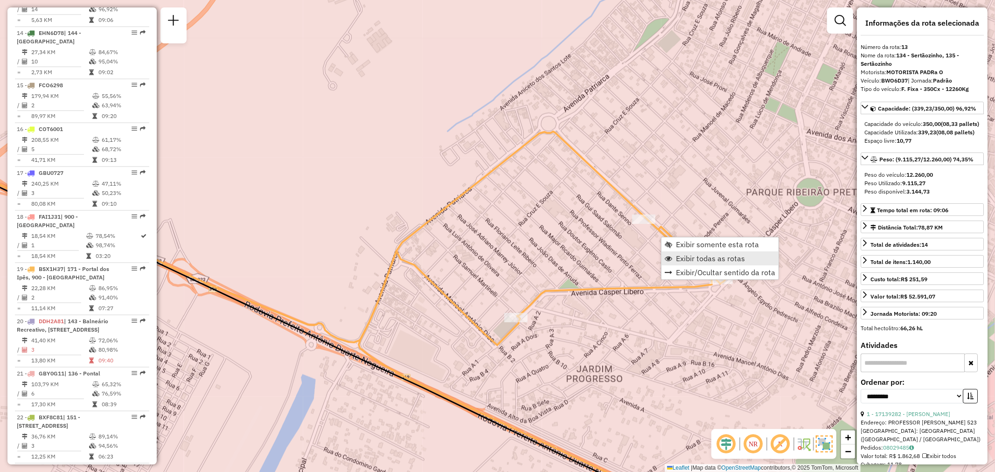
click at [711, 259] on span "Exibir todas as rotas" at bounding box center [710, 258] width 69 height 7
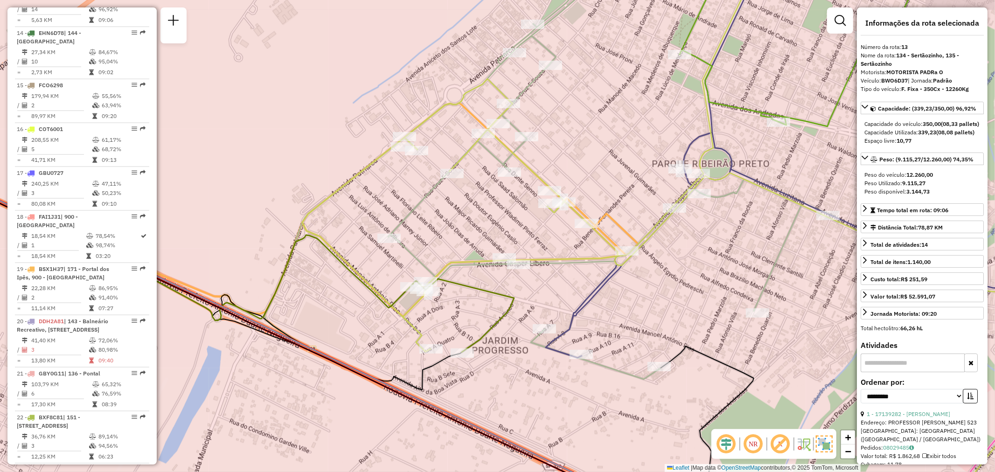
drag, startPoint x: 667, startPoint y: 315, endPoint x: 538, endPoint y: 271, distance: 136.4
click at [538, 271] on div "Janela de atendimento Grade de atendimento Capacidade Transportadoras Veículos …" at bounding box center [497, 236] width 995 height 472
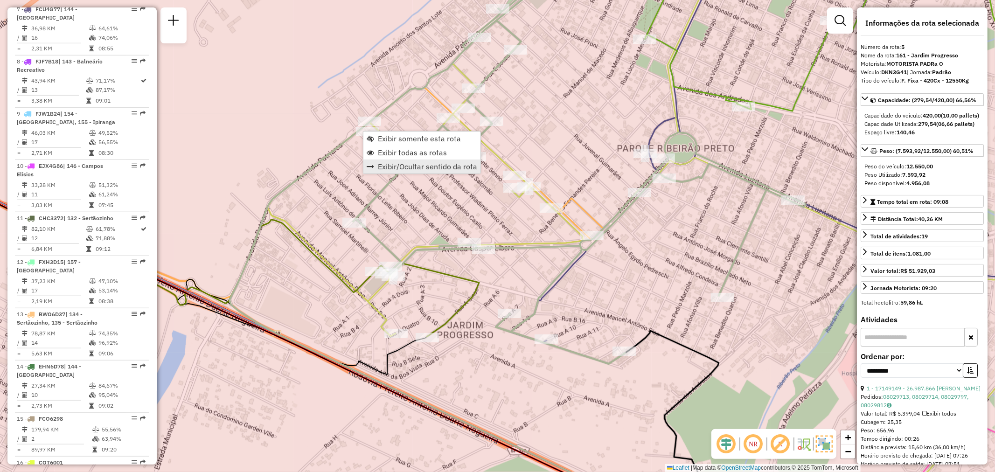
scroll to position [599, 0]
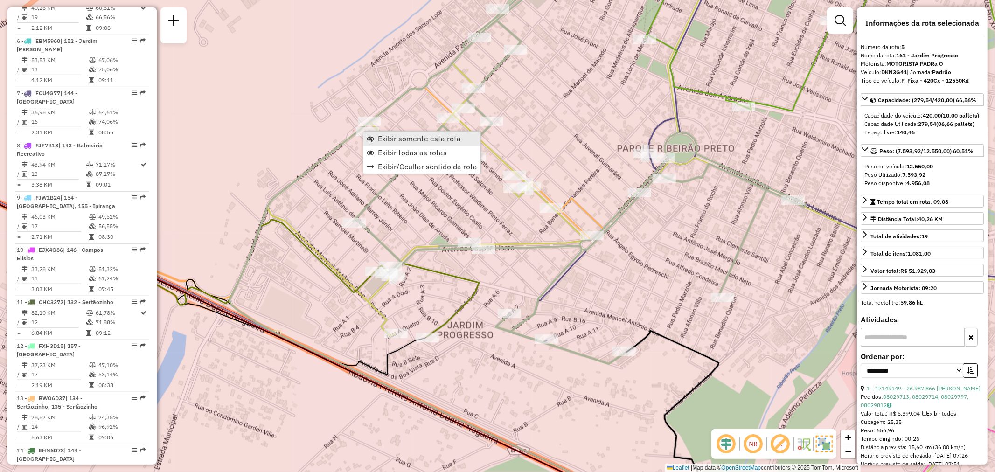
click at [404, 141] on span "Exibir somente esta rota" at bounding box center [419, 138] width 83 height 7
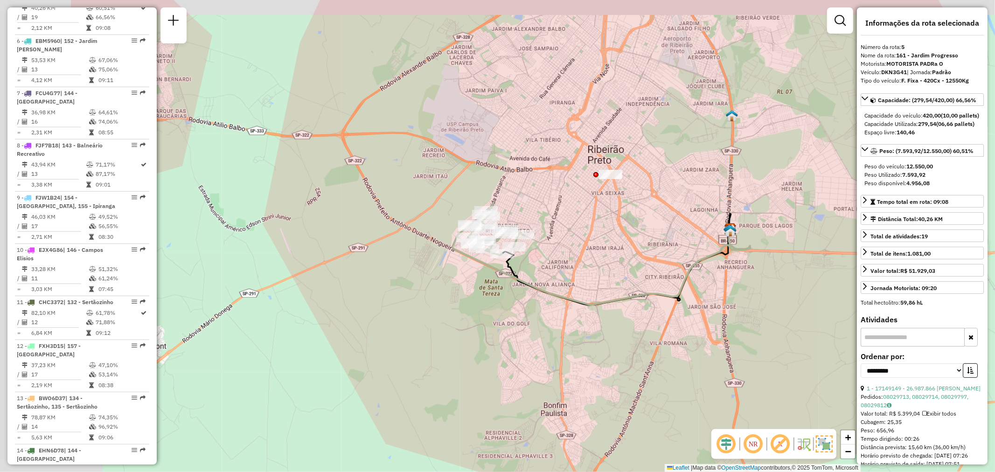
drag, startPoint x: 381, startPoint y: 243, endPoint x: 590, endPoint y: 272, distance: 210.6
click at [590, 272] on div "Janela de atendimento Grade de atendimento Capacidade Transportadoras Veículos …" at bounding box center [497, 236] width 995 height 472
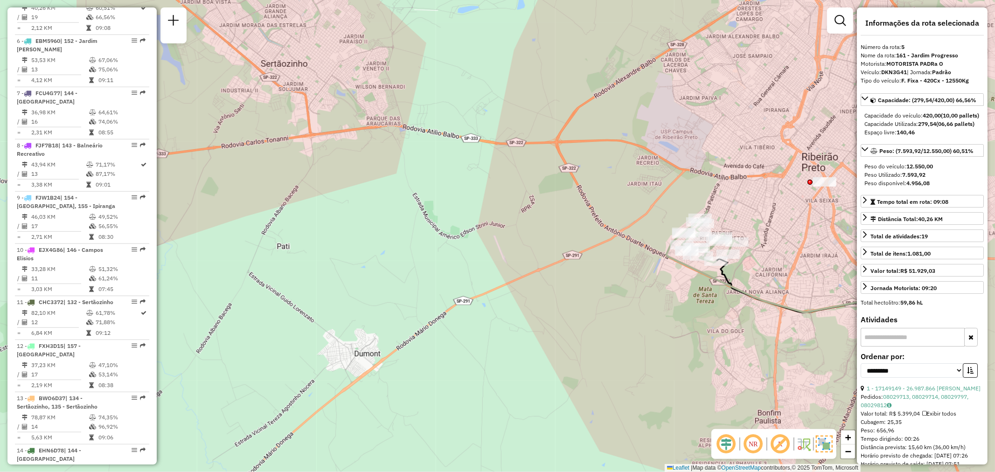
drag, startPoint x: 599, startPoint y: 288, endPoint x: 770, endPoint y: 287, distance: 170.7
click at [770, 287] on div "Janela de atendimento Grade de atendimento Capacidade Transportadoras Veículos …" at bounding box center [497, 236] width 995 height 472
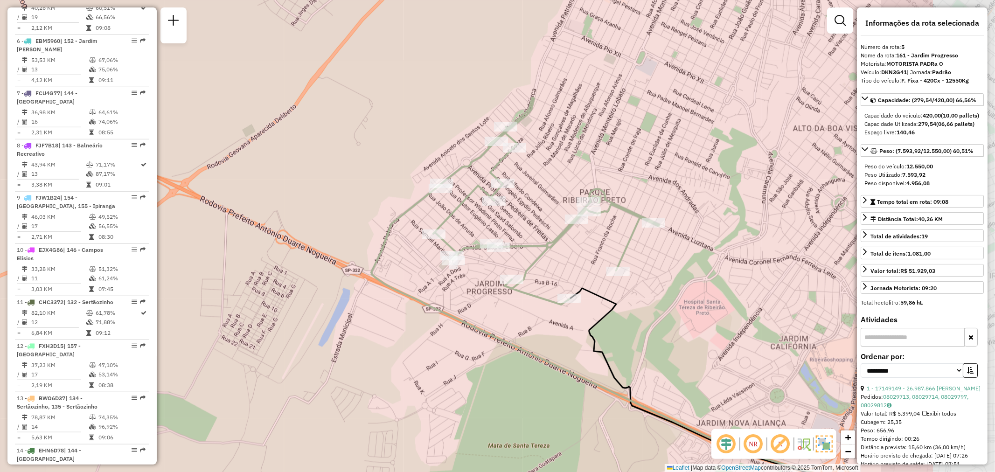
drag, startPoint x: 700, startPoint y: 286, endPoint x: 519, endPoint y: 320, distance: 184.1
click at [520, 320] on div "Janela de atendimento Grade de atendimento Capacidade Transportadoras Veículos …" at bounding box center [497, 236] width 995 height 472
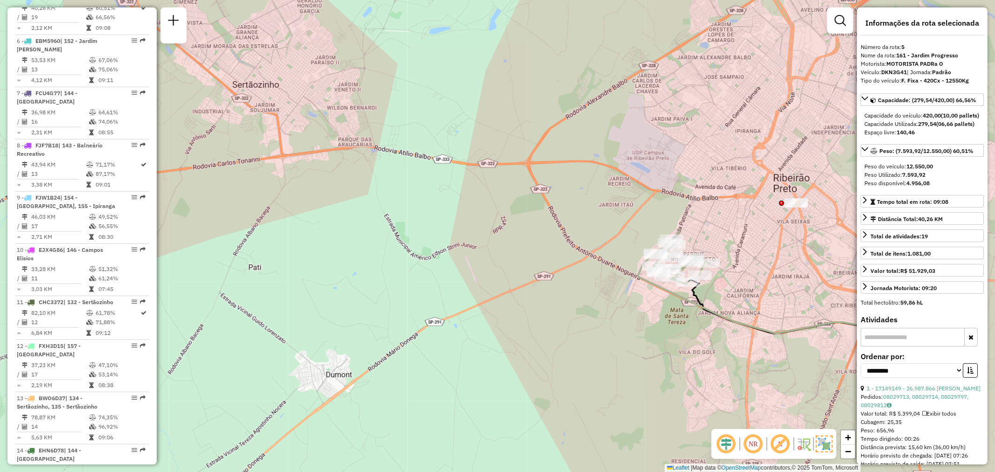
drag, startPoint x: 366, startPoint y: 273, endPoint x: 409, endPoint y: 161, distance: 119.9
click at [402, 150] on div "Janela de atendimento Grade de atendimento Capacidade Transportadoras Veículos …" at bounding box center [497, 236] width 995 height 472
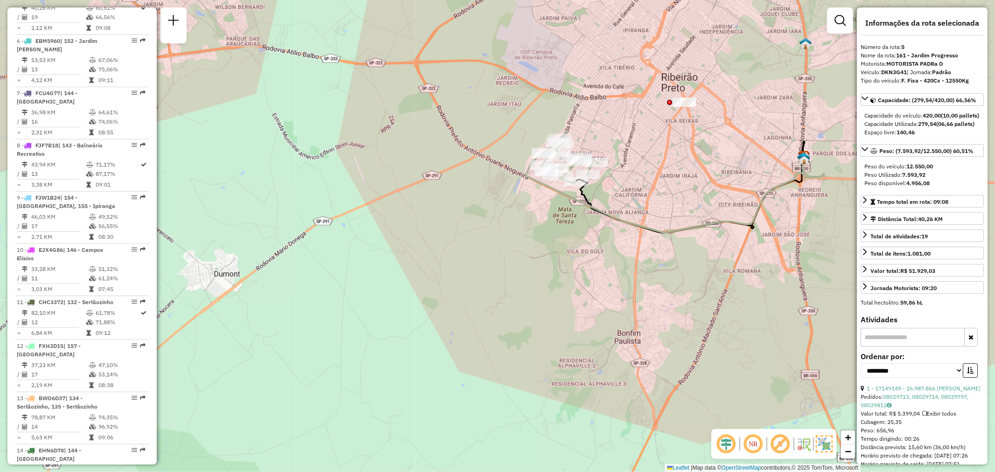
drag, startPoint x: 540, startPoint y: 201, endPoint x: 720, endPoint y: 172, distance: 182.4
click at [720, 172] on div "Janela de atendimento Grade de atendimento Capacidade Transportadoras Veículos …" at bounding box center [497, 236] width 995 height 472
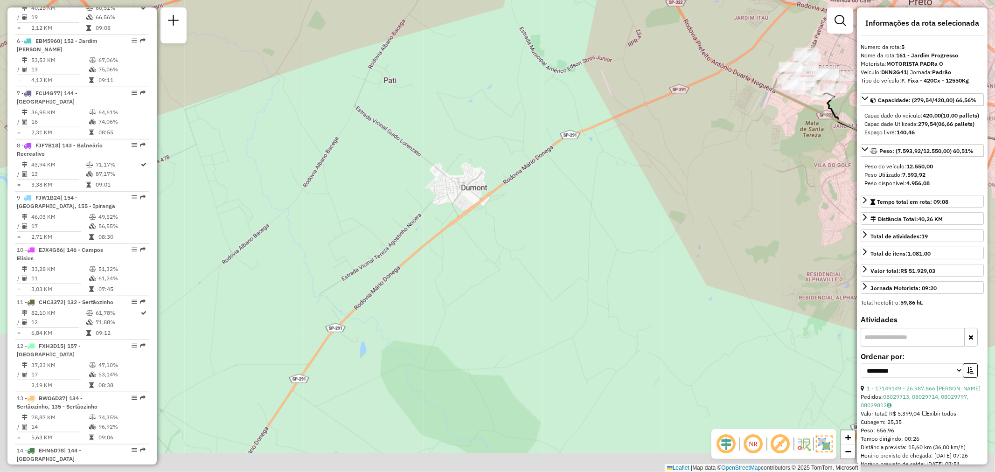
drag, startPoint x: 360, startPoint y: 296, endPoint x: 622, endPoint y: 136, distance: 306.7
click at [626, 127] on div "Janela de atendimento Grade de atendimento Capacidade Transportadoras Veículos …" at bounding box center [497, 236] width 995 height 472
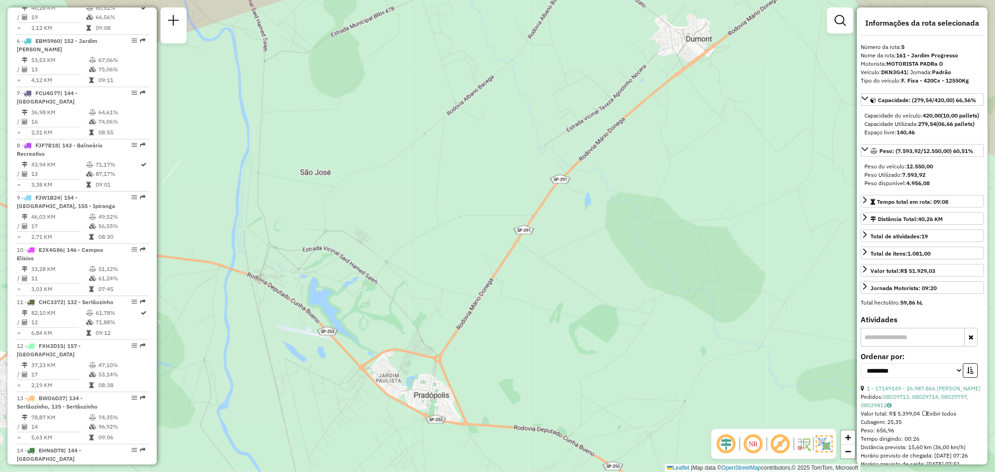
drag, startPoint x: 379, startPoint y: 362, endPoint x: 390, endPoint y: 300, distance: 63.0
click at [390, 300] on div "Janela de atendimento Grade de atendimento Capacidade Transportadoras Veículos …" at bounding box center [497, 236] width 995 height 472
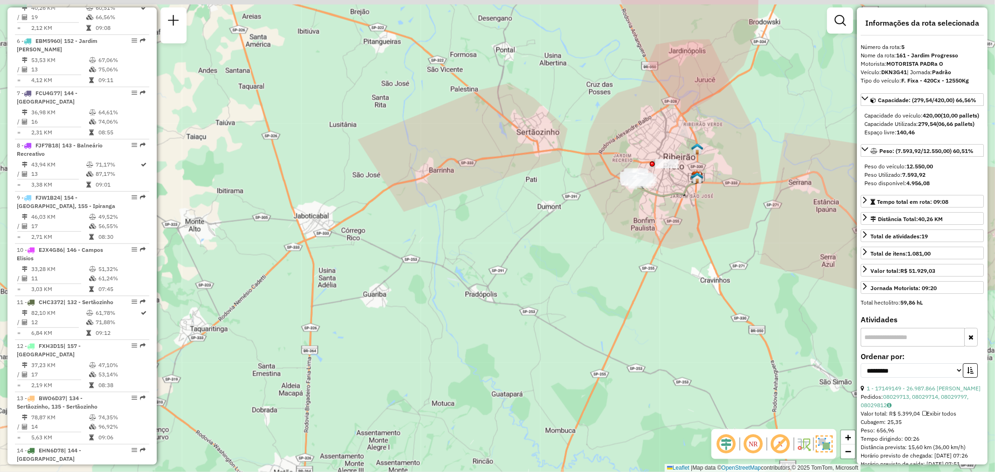
drag, startPoint x: 594, startPoint y: 240, endPoint x: 525, endPoint y: 314, distance: 101.3
click at [525, 314] on div "Janela de atendimento Grade de atendimento Capacidade Transportadoras Veículos …" at bounding box center [497, 236] width 995 height 472
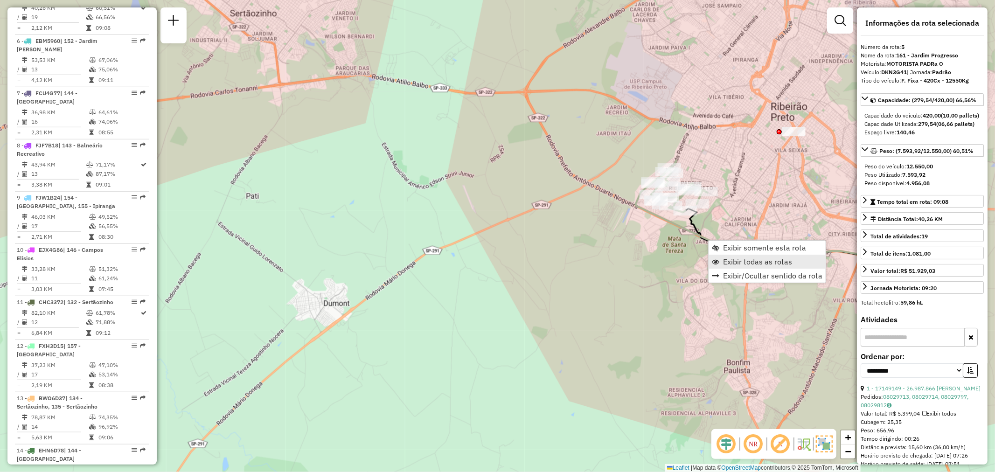
click at [751, 264] on span "Exibir todas as rotas" at bounding box center [757, 261] width 69 height 7
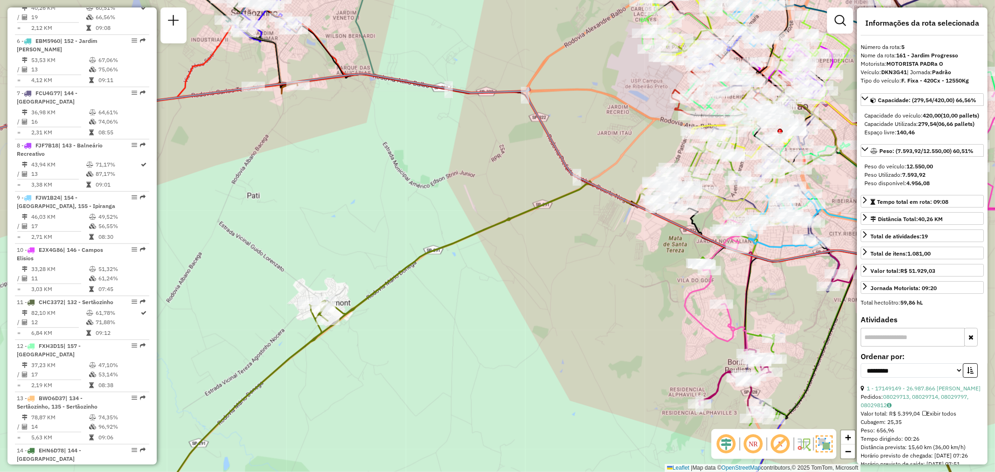
drag, startPoint x: 473, startPoint y: 327, endPoint x: 506, endPoint y: 322, distance: 33.9
click at [507, 321] on div "Janela de atendimento Grade de atendimento Capacidade Transportadoras Veículos …" at bounding box center [497, 236] width 995 height 472
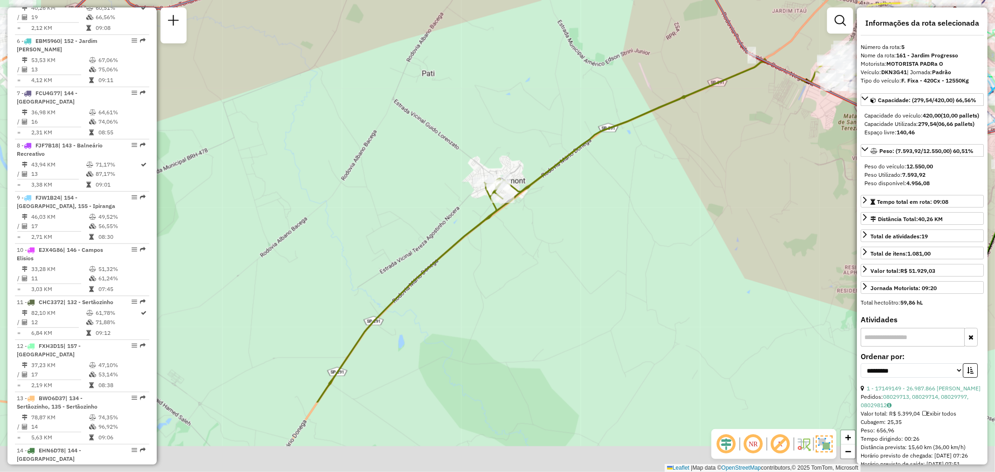
drag, startPoint x: 446, startPoint y: 366, endPoint x: 591, endPoint y: 241, distance: 191.5
click at [592, 243] on div "Janela de atendimento Grade de atendimento Capacidade Transportadoras Veículos …" at bounding box center [497, 236] width 995 height 472
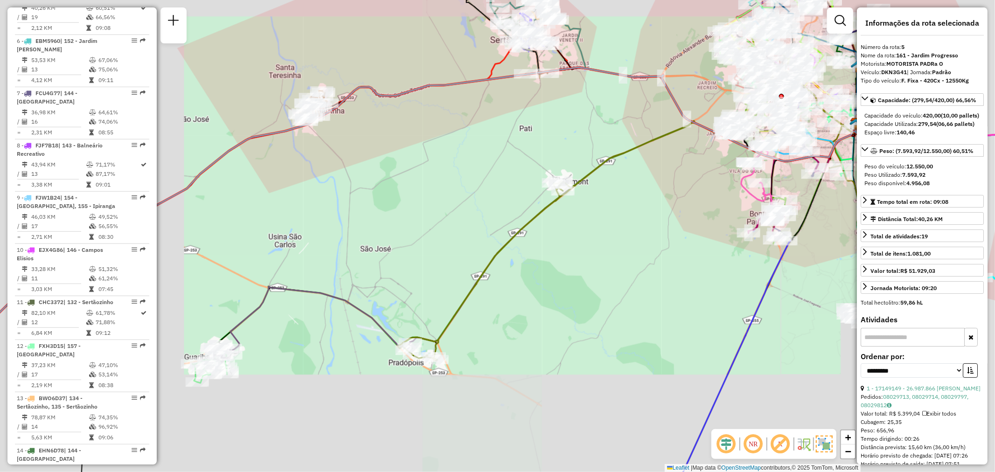
drag, startPoint x: 573, startPoint y: 308, endPoint x: 595, endPoint y: 244, distance: 67.7
click at [595, 246] on div "Janela de atendimento Grade de atendimento Capacidade Transportadoras Veículos …" at bounding box center [497, 236] width 995 height 472
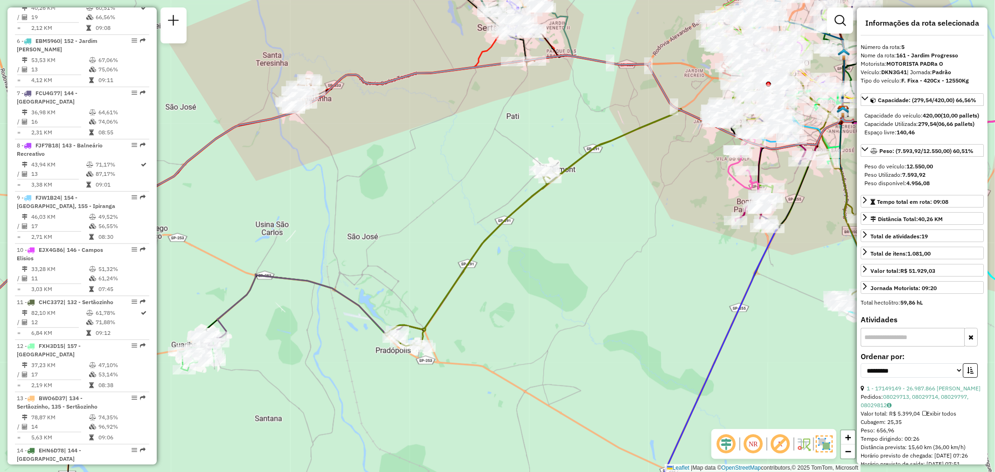
drag, startPoint x: 584, startPoint y: 236, endPoint x: 563, endPoint y: 264, distance: 34.2
click at [563, 264] on div "Janela de atendimento Grade de atendimento Capacidade Transportadoras Veículos …" at bounding box center [497, 236] width 995 height 472
drag, startPoint x: 513, startPoint y: 294, endPoint x: 510, endPoint y: 284, distance: 11.2
click at [510, 285] on div "Janela de atendimento Grade de atendimento Capacidade Transportadoras Veículos …" at bounding box center [497, 236] width 995 height 472
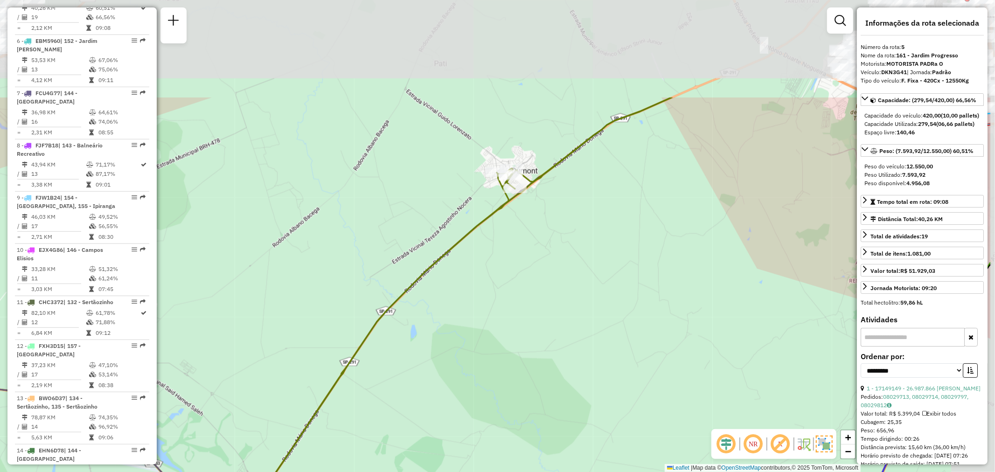
drag, startPoint x: 570, startPoint y: 229, endPoint x: 482, endPoint y: 333, distance: 136.1
click at [484, 341] on div "Janela de atendimento Grade de atendimento Capacidade Transportadoras Veículos …" at bounding box center [497, 236] width 995 height 472
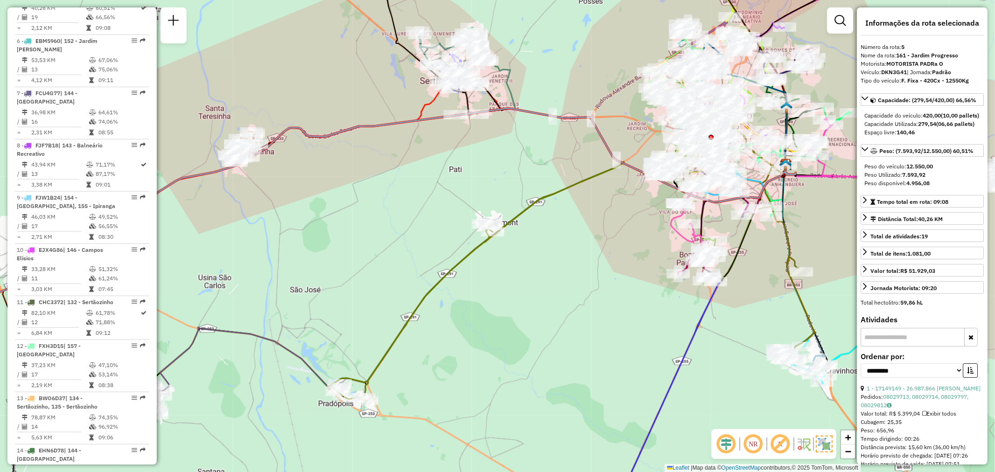
drag, startPoint x: 549, startPoint y: 307, endPoint x: 524, endPoint y: 268, distance: 46.8
click at [533, 274] on div "Janela de atendimento Grade de atendimento Capacidade Transportadoras Veículos …" at bounding box center [497, 236] width 995 height 472
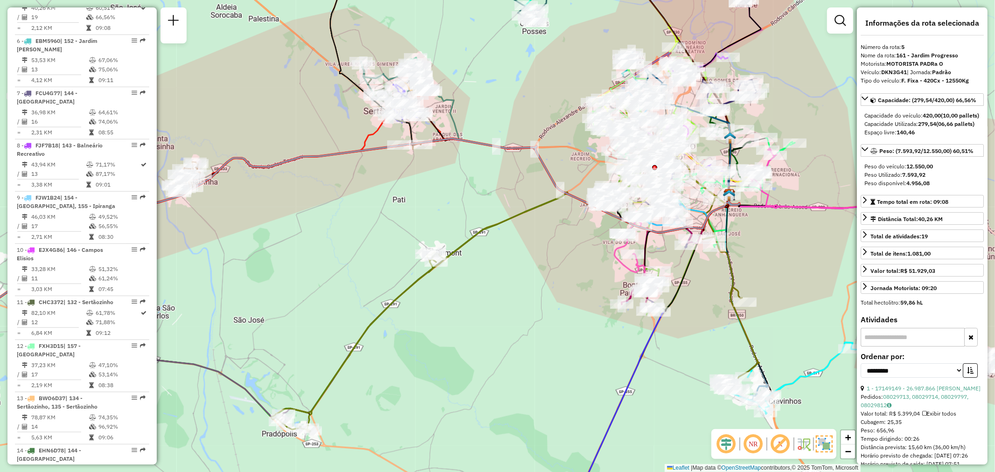
drag, startPoint x: 584, startPoint y: 232, endPoint x: 540, endPoint y: 273, distance: 59.7
click at [540, 273] on div "Janela de atendimento Grade de atendimento Capacidade Transportadoras Veículos …" at bounding box center [497, 236] width 995 height 472
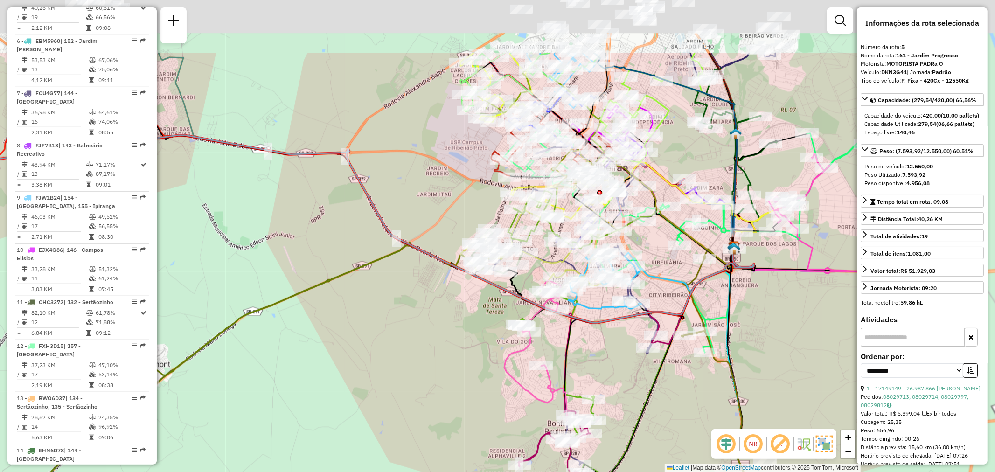
drag, startPoint x: 585, startPoint y: 225, endPoint x: 437, endPoint y: 325, distance: 179.4
click at [437, 325] on div "Janela de atendimento Grade de atendimento Capacidade Transportadoras Veículos …" at bounding box center [497, 236] width 995 height 472
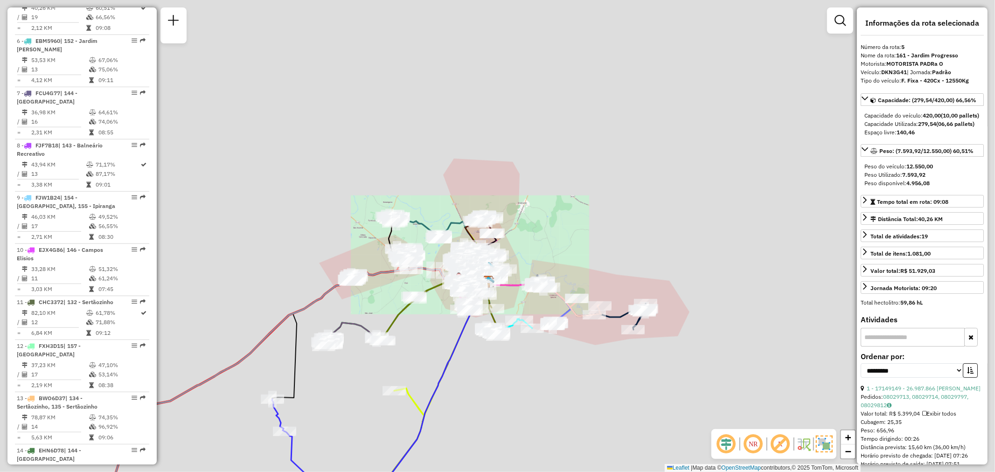
drag, startPoint x: 657, startPoint y: 341, endPoint x: 639, endPoint y: 346, distance: 18.5
click at [639, 346] on div "Janela de atendimento Grade de atendimento Capacidade Transportadoras Veículos …" at bounding box center [497, 236] width 995 height 472
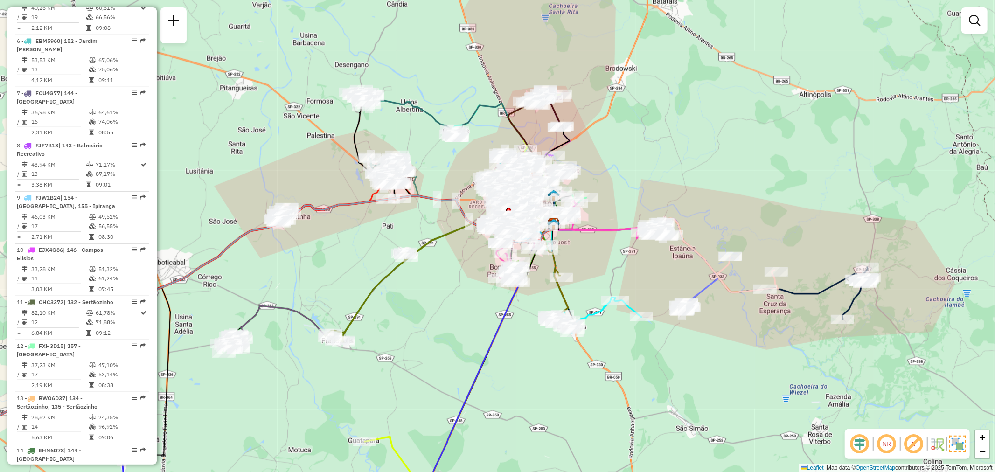
drag, startPoint x: 422, startPoint y: 386, endPoint x: 498, endPoint y: 390, distance: 75.7
click at [506, 395] on div "Janela de atendimento Grade de atendimento Capacidade Transportadoras Veículos …" at bounding box center [497, 236] width 995 height 472
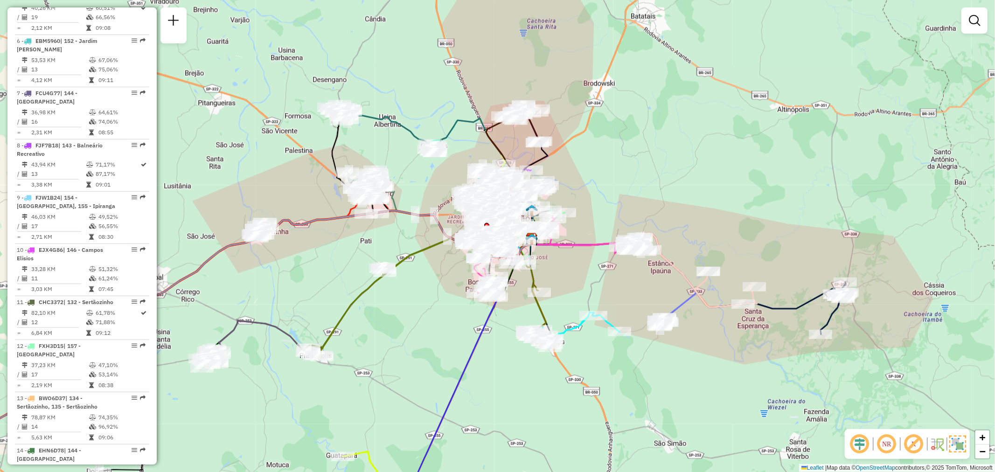
drag, startPoint x: 413, startPoint y: 323, endPoint x: 402, endPoint y: 330, distance: 13.1
click at [402, 330] on div "Janela de atendimento Grade de atendimento Capacidade Transportadoras Veículos …" at bounding box center [497, 236] width 995 height 472
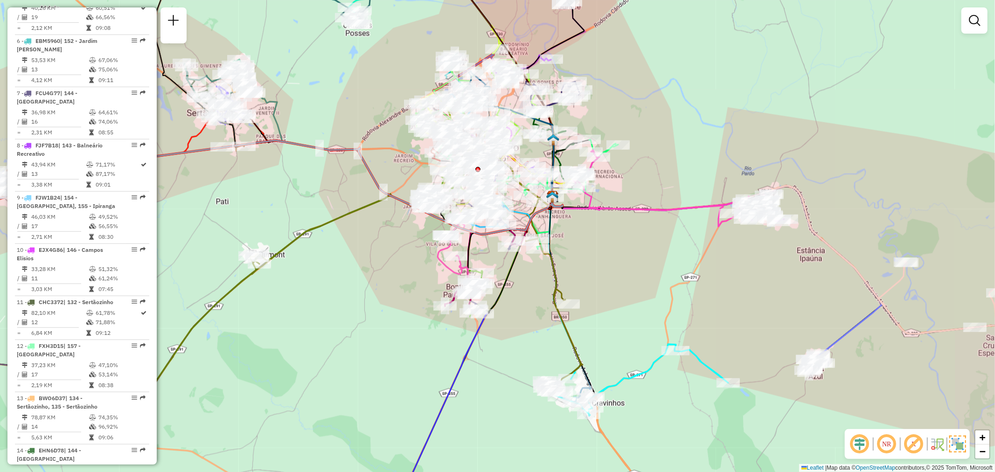
drag, startPoint x: 422, startPoint y: 320, endPoint x: 355, endPoint y: 341, distance: 70.5
click at [355, 341] on div "Janela de atendimento Grade de atendimento Capacidade Transportadoras Veículos …" at bounding box center [497, 236] width 995 height 472
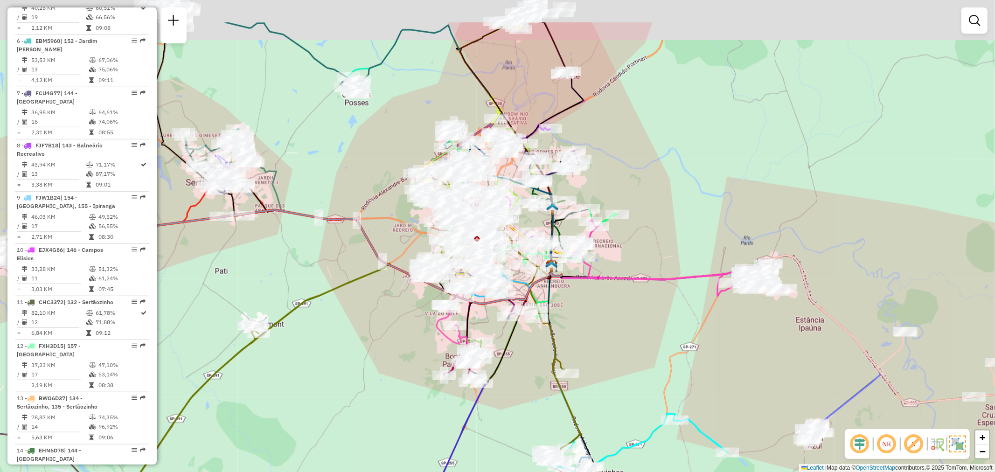
drag, startPoint x: 357, startPoint y: 306, endPoint x: 356, endPoint y: 402, distance: 95.6
click at [356, 402] on div "Janela de atendimento Grade de atendimento Capacidade Transportadoras Veículos …" at bounding box center [497, 236] width 995 height 472
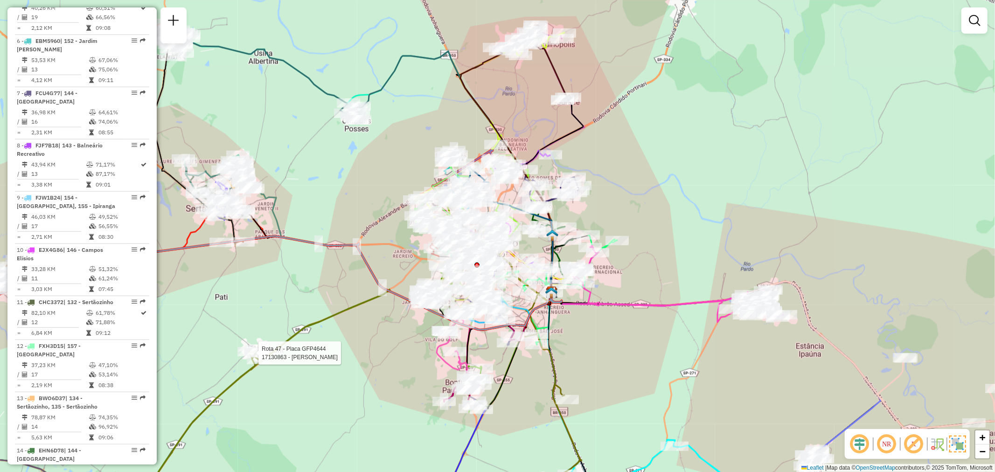
select select "**********"
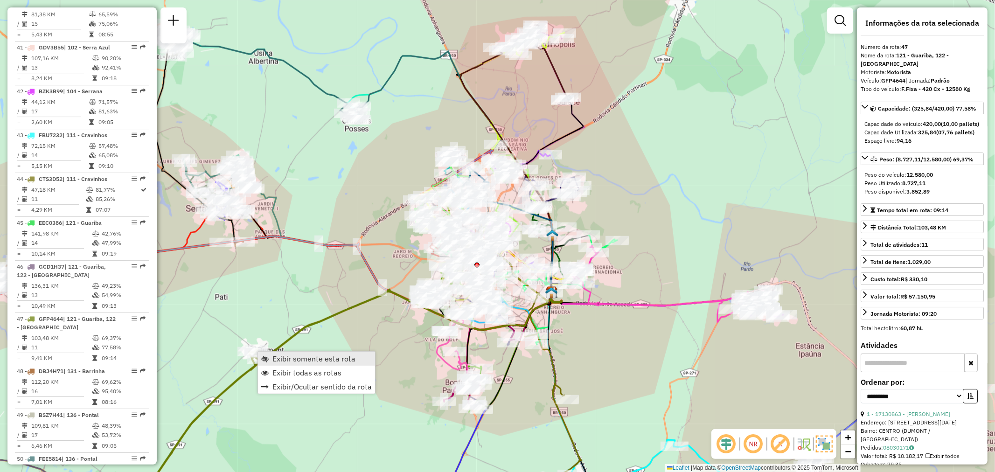
scroll to position [2842, 0]
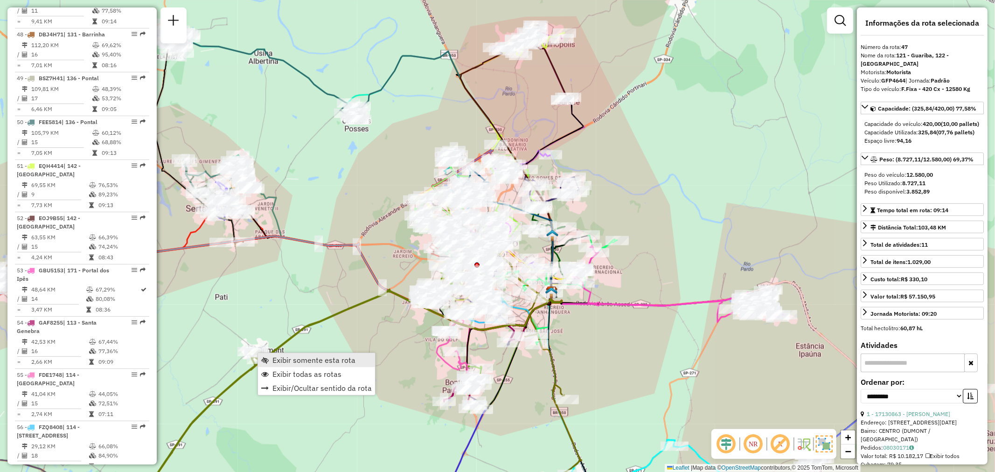
click at [294, 360] on span "Exibir somente esta rota" at bounding box center [313, 359] width 83 height 7
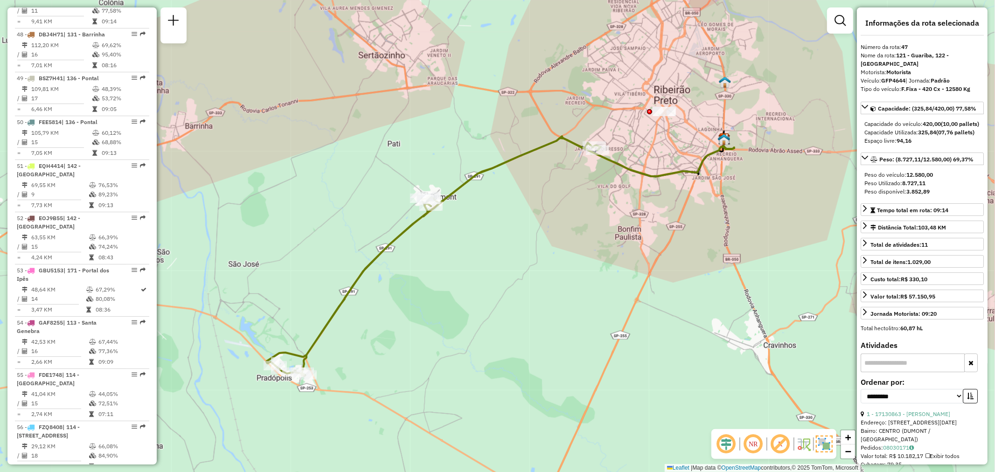
drag, startPoint x: 571, startPoint y: 217, endPoint x: 575, endPoint y: 231, distance: 14.0
click at [574, 233] on div "Janela de atendimento Grade de atendimento Capacidade Transportadoras Veículos …" at bounding box center [497, 236] width 995 height 472
